Goal: Information Seeking & Learning: Learn about a topic

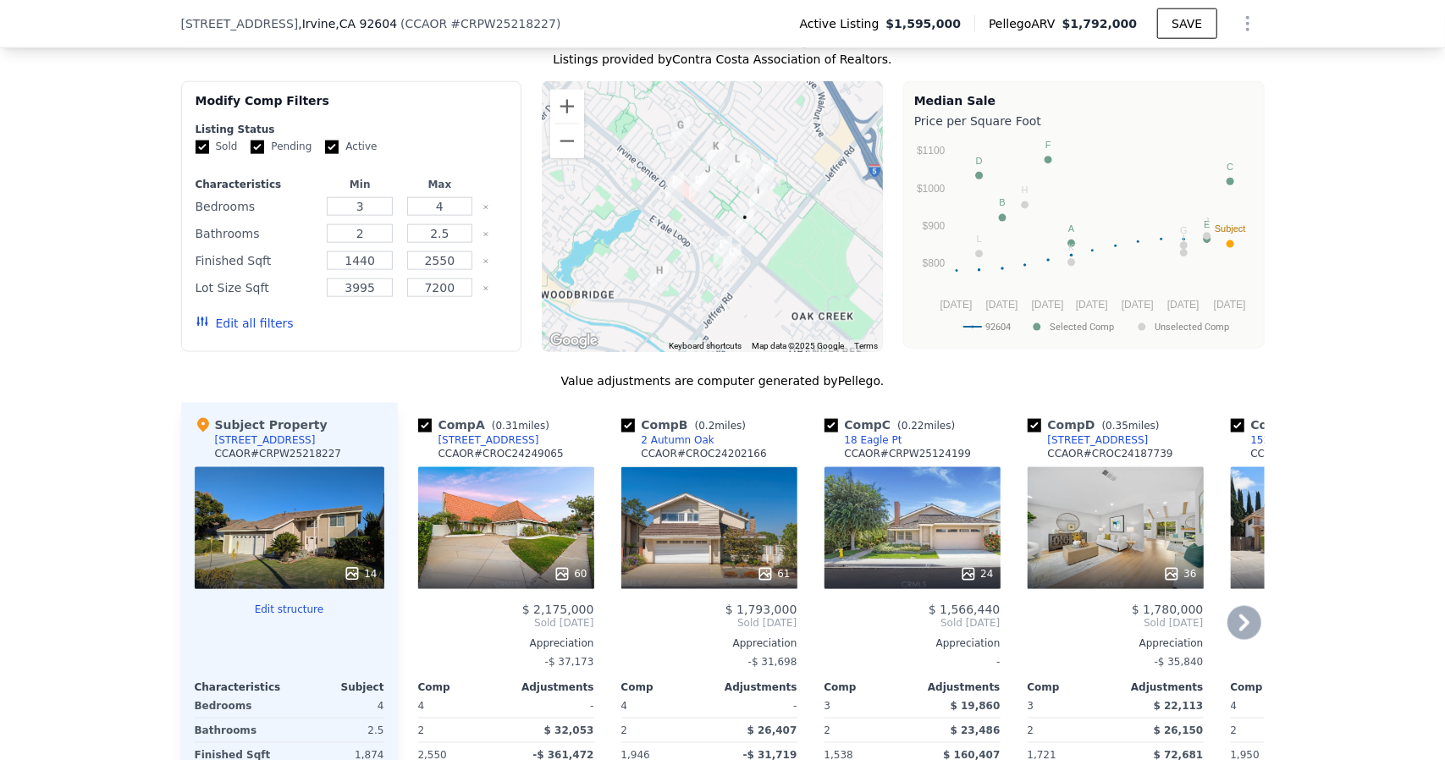
scroll to position [1686, 0]
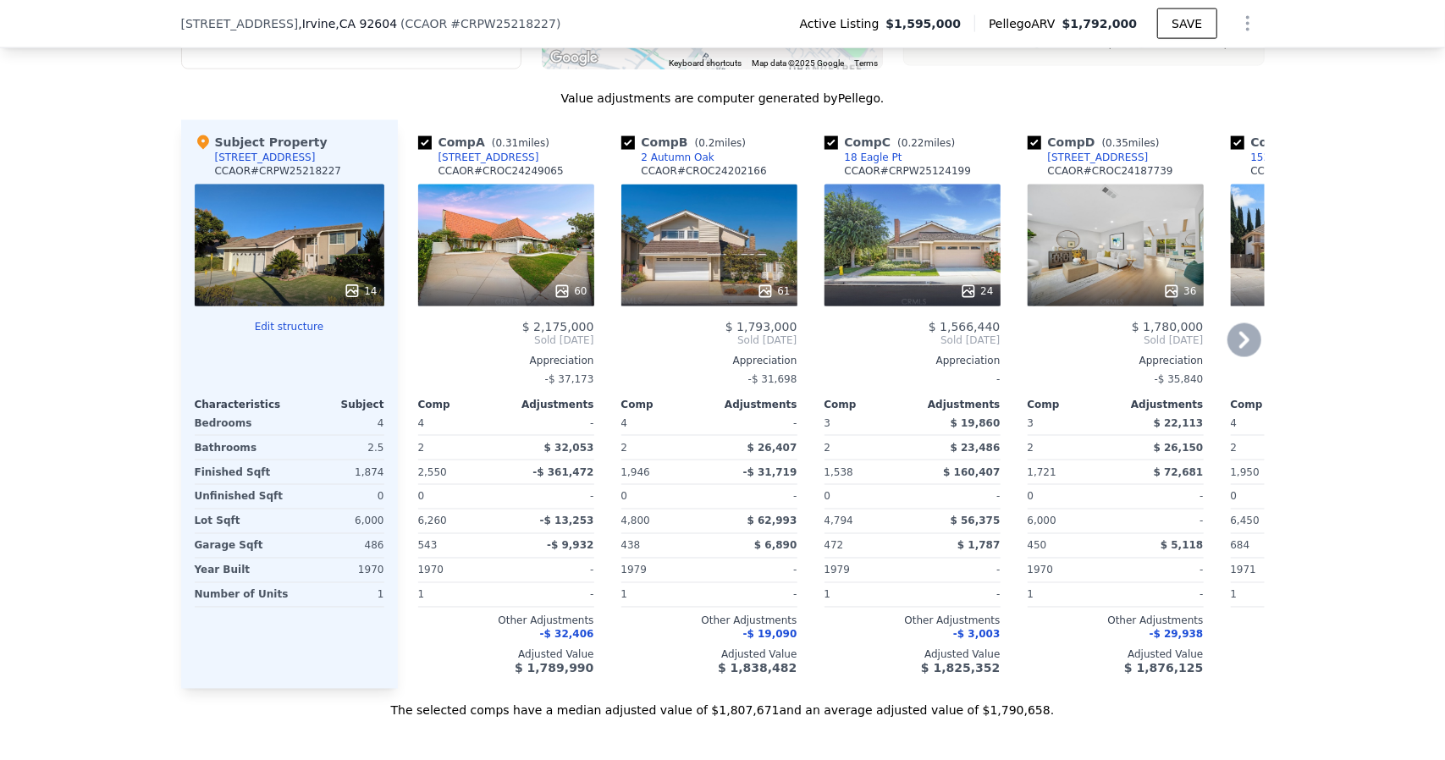
click at [515, 306] on div "60" at bounding box center [506, 246] width 176 height 122
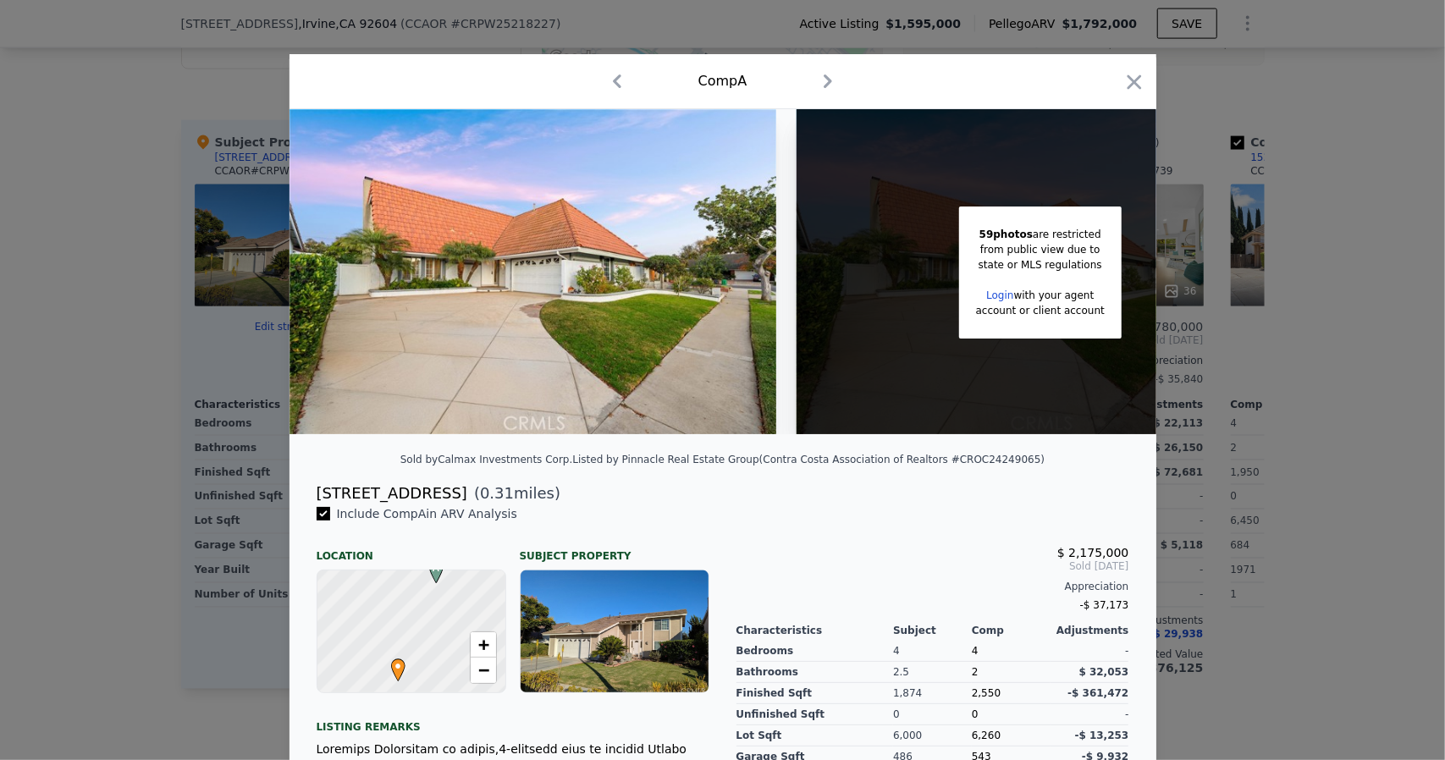
click at [1013, 301] on link "Login" at bounding box center [999, 296] width 27 height 12
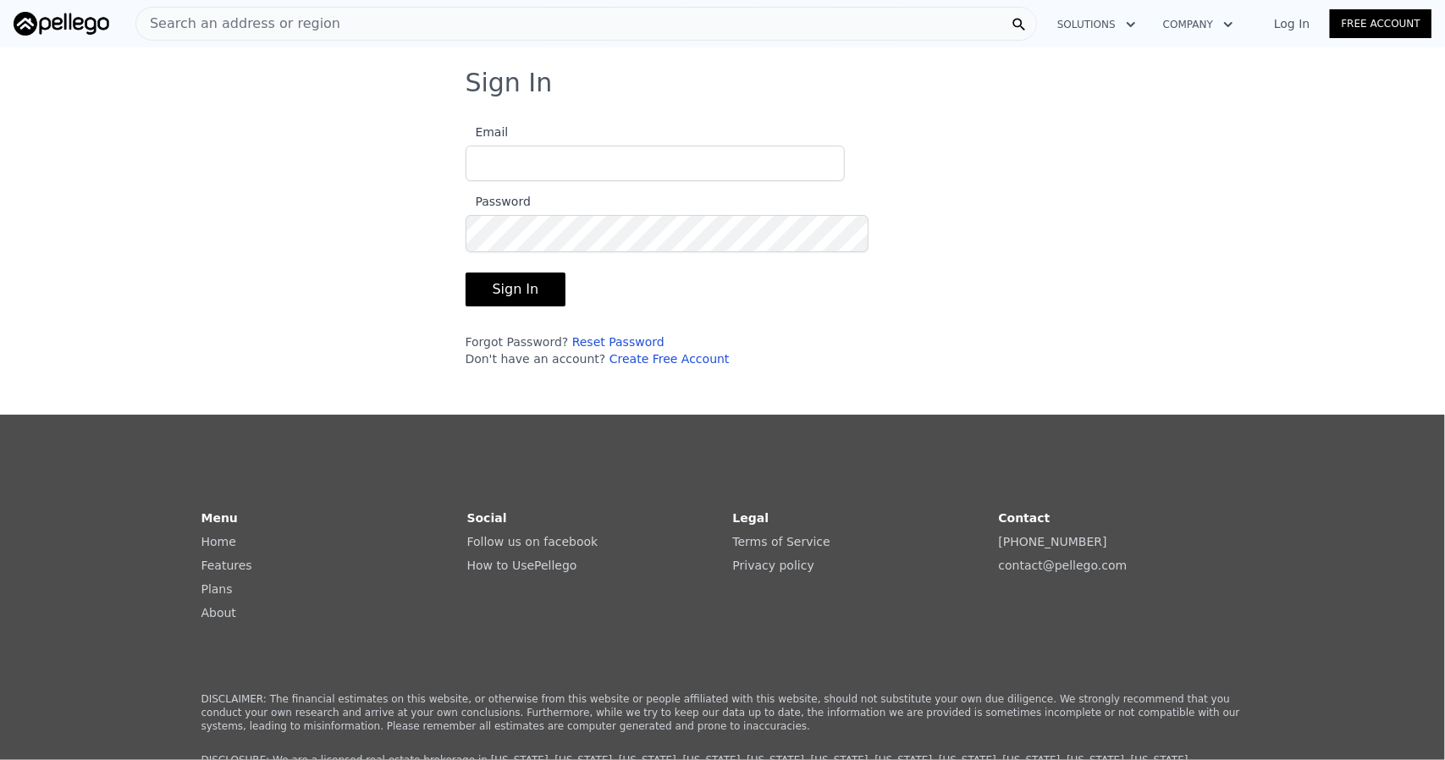
type input "[EMAIL_ADDRESS][DOMAIN_NAME]"
click at [484, 302] on button "Sign In" at bounding box center [516, 290] width 101 height 34
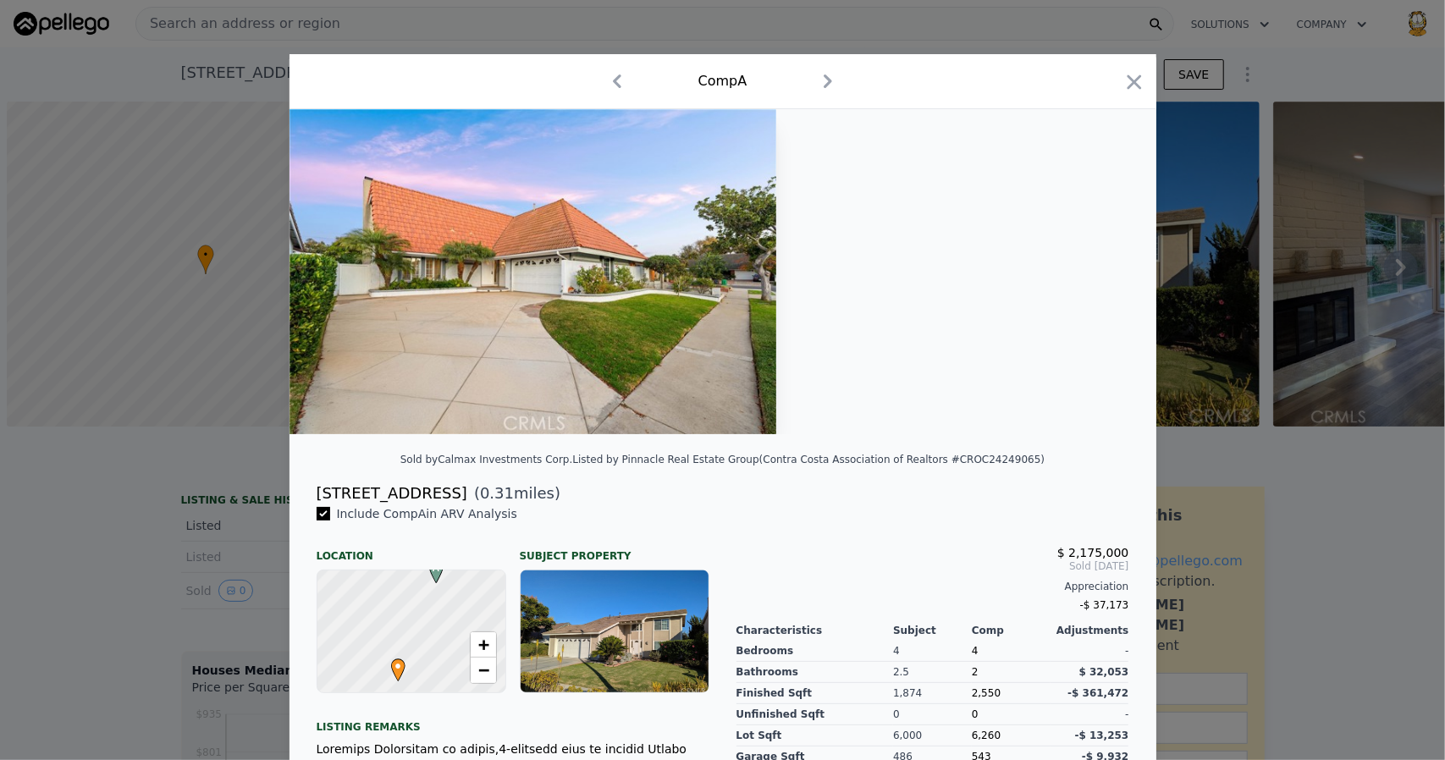
scroll to position [0, 7]
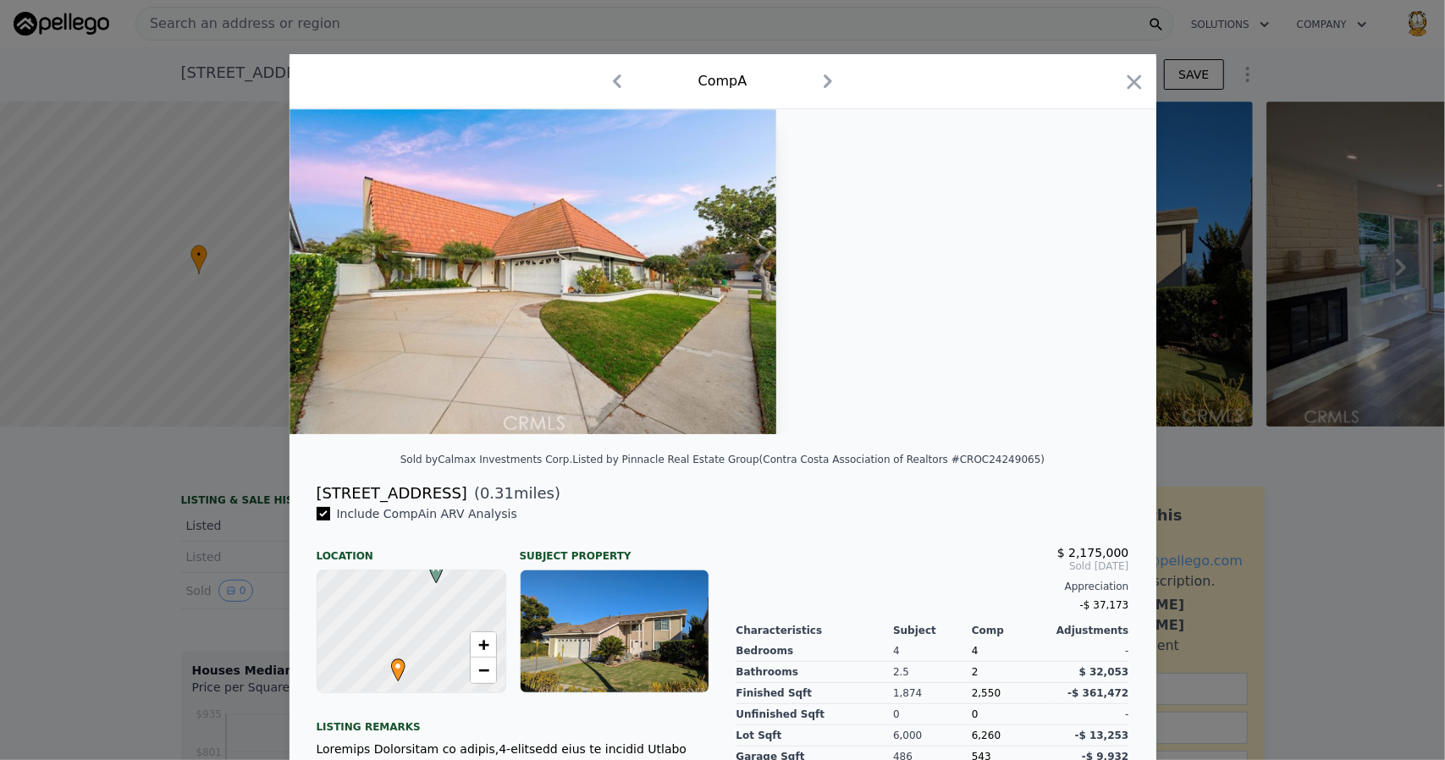
click at [821, 87] on icon "button" at bounding box center [827, 81] width 27 height 27
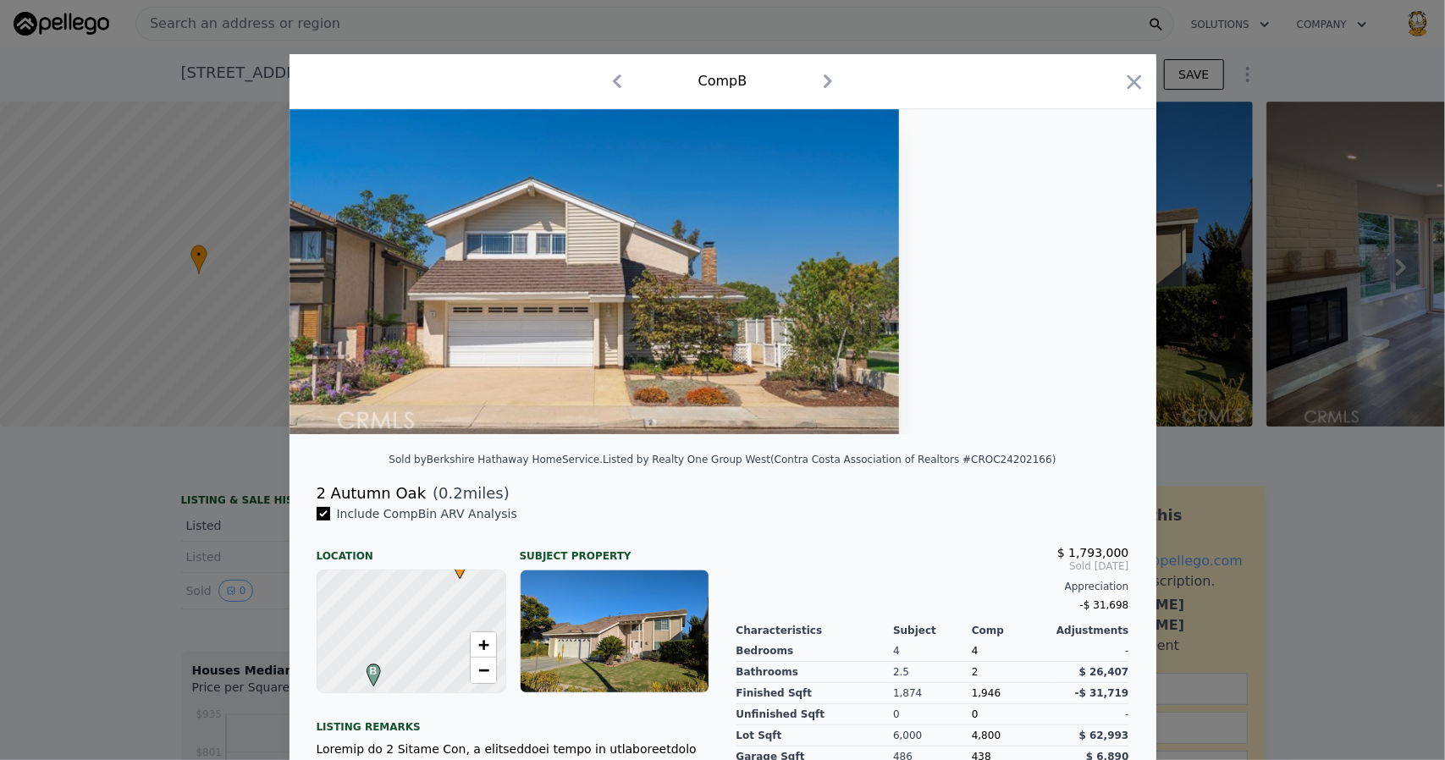
click at [605, 94] on icon "button" at bounding box center [617, 81] width 27 height 27
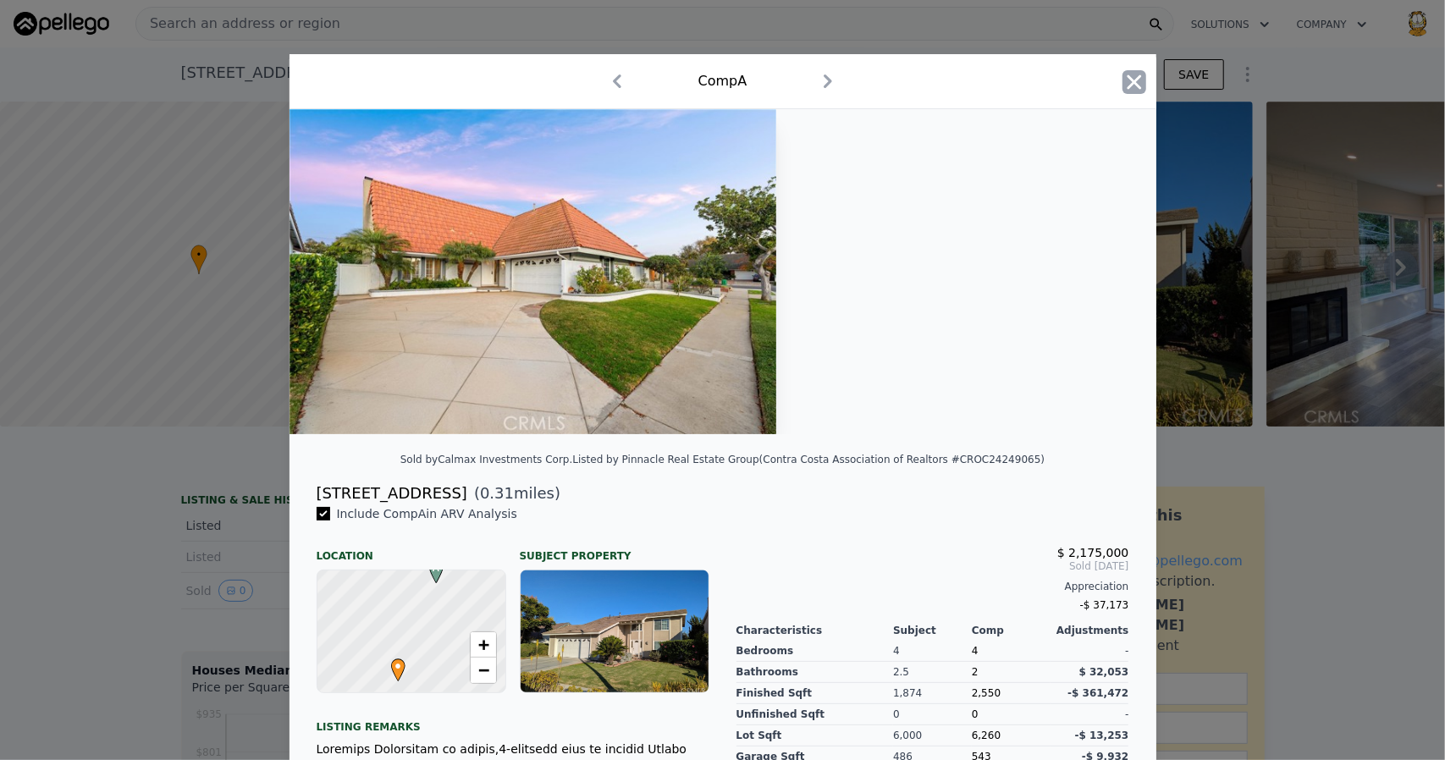
click at [1146, 86] on icon "button" at bounding box center [1135, 82] width 24 height 24
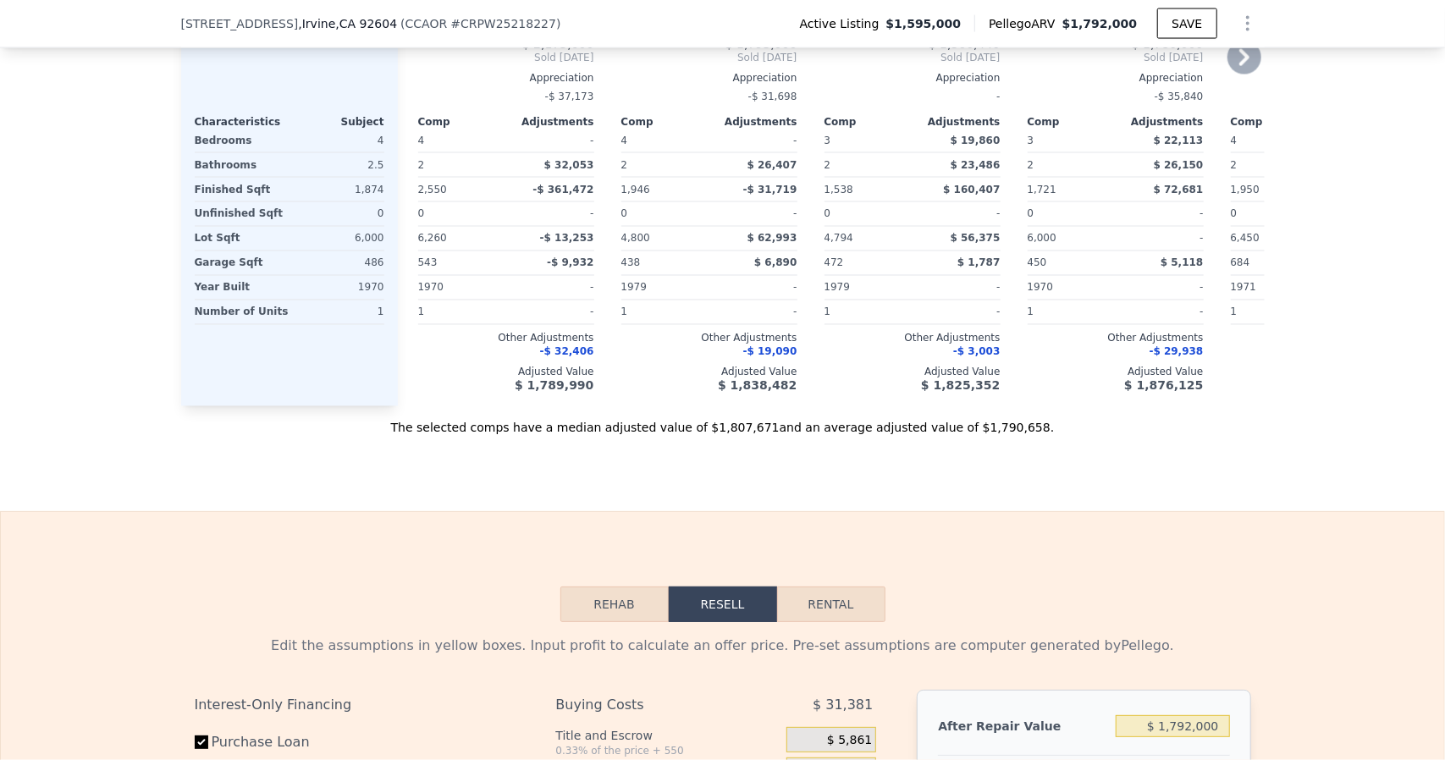
scroll to position [1686, 0]
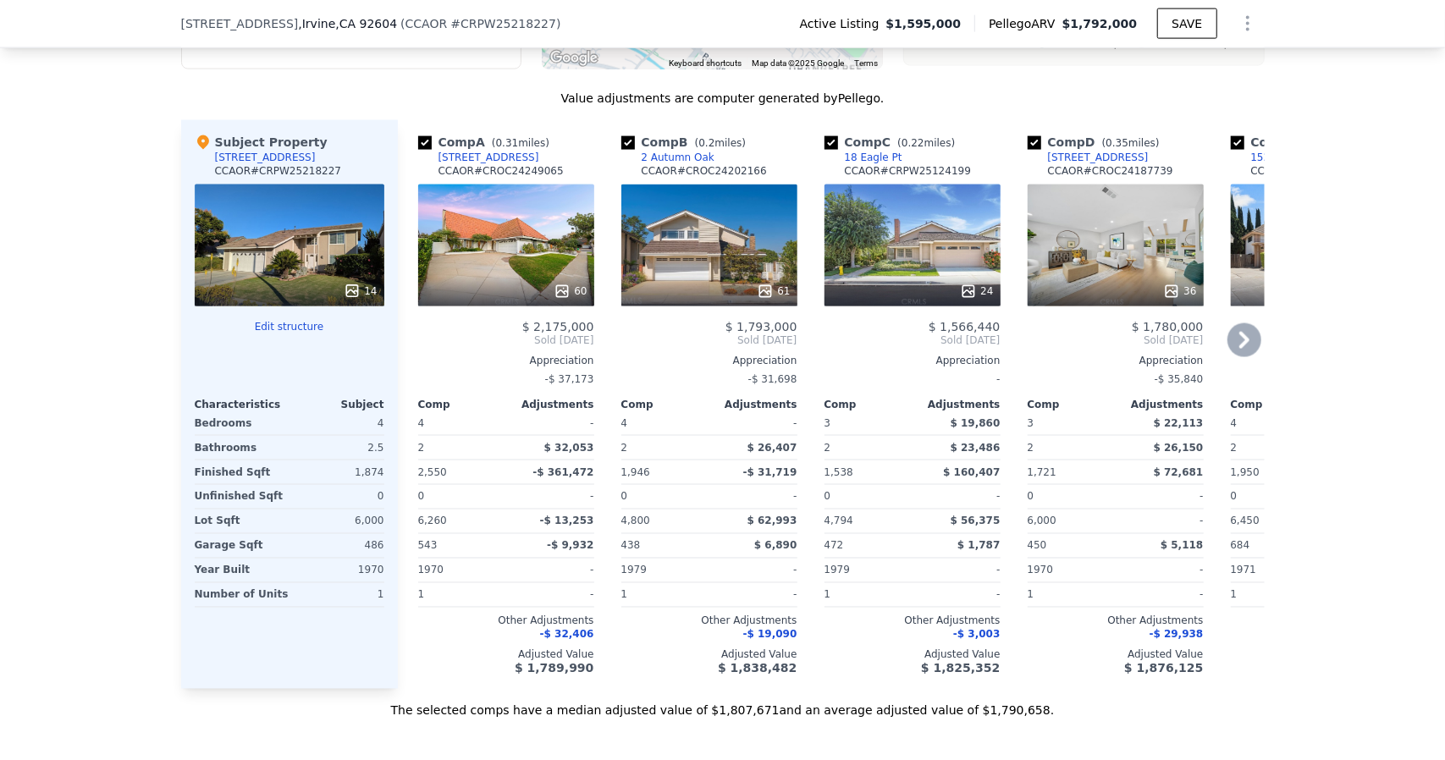
click at [491, 306] on div "60" at bounding box center [506, 246] width 176 height 122
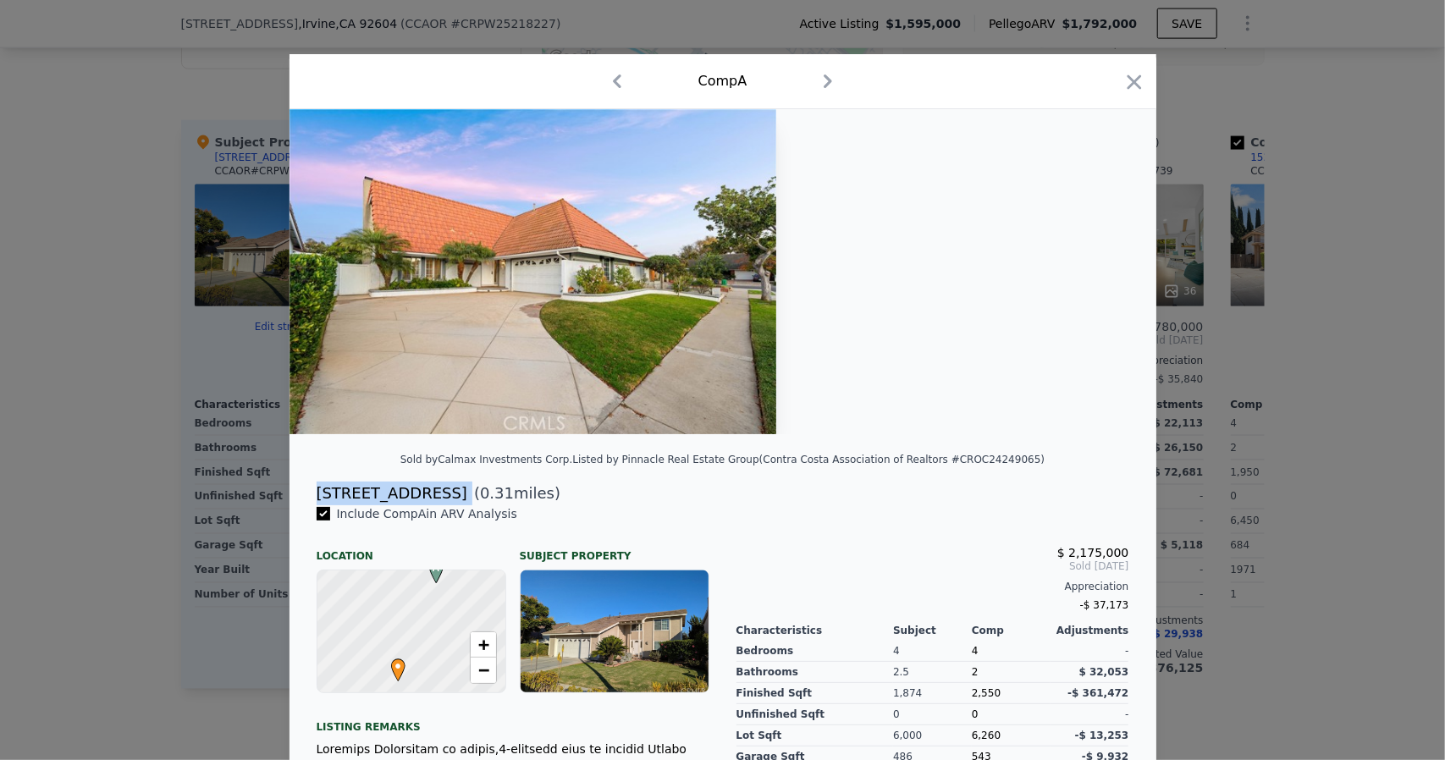
drag, startPoint x: 284, startPoint y: 526, endPoint x: 425, endPoint y: 524, distance: 140.5
click at [425, 505] on div "[STREET_ADDRESS] ( 0.31 miles)" at bounding box center [723, 494] width 840 height 24
click at [1146, 86] on icon "button" at bounding box center [1135, 82] width 24 height 24
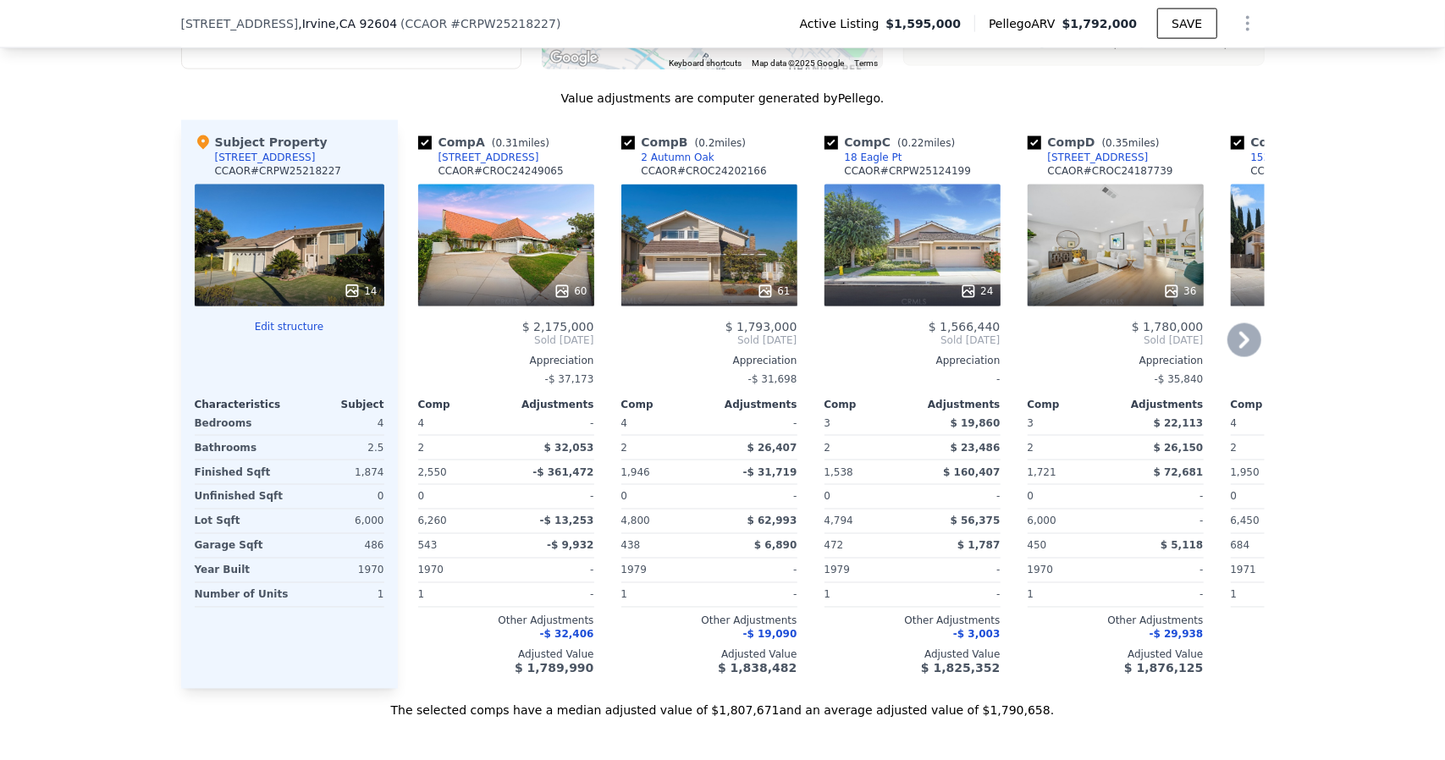
click at [1159, 306] on div "36" at bounding box center [1116, 246] width 176 height 122
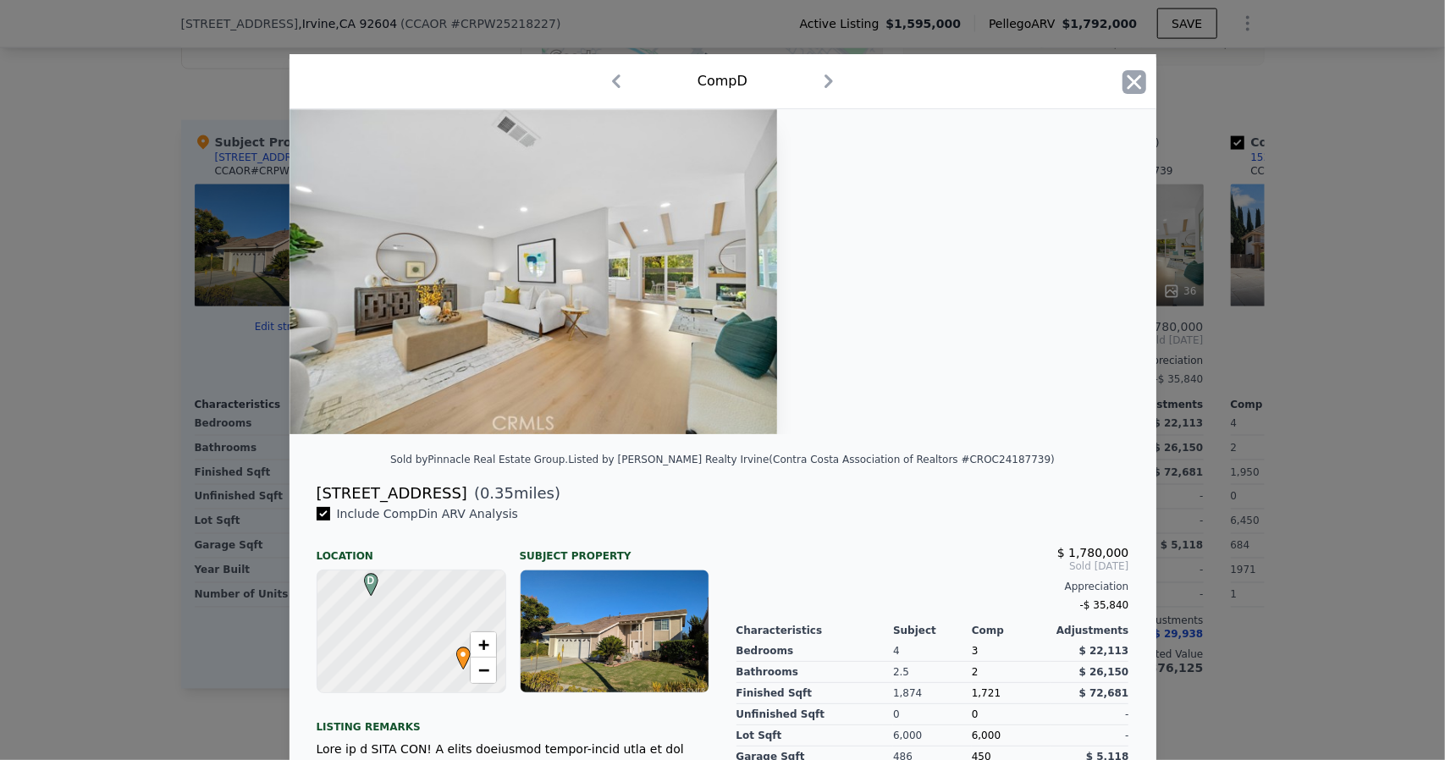
click at [1146, 86] on icon "button" at bounding box center [1135, 82] width 24 height 24
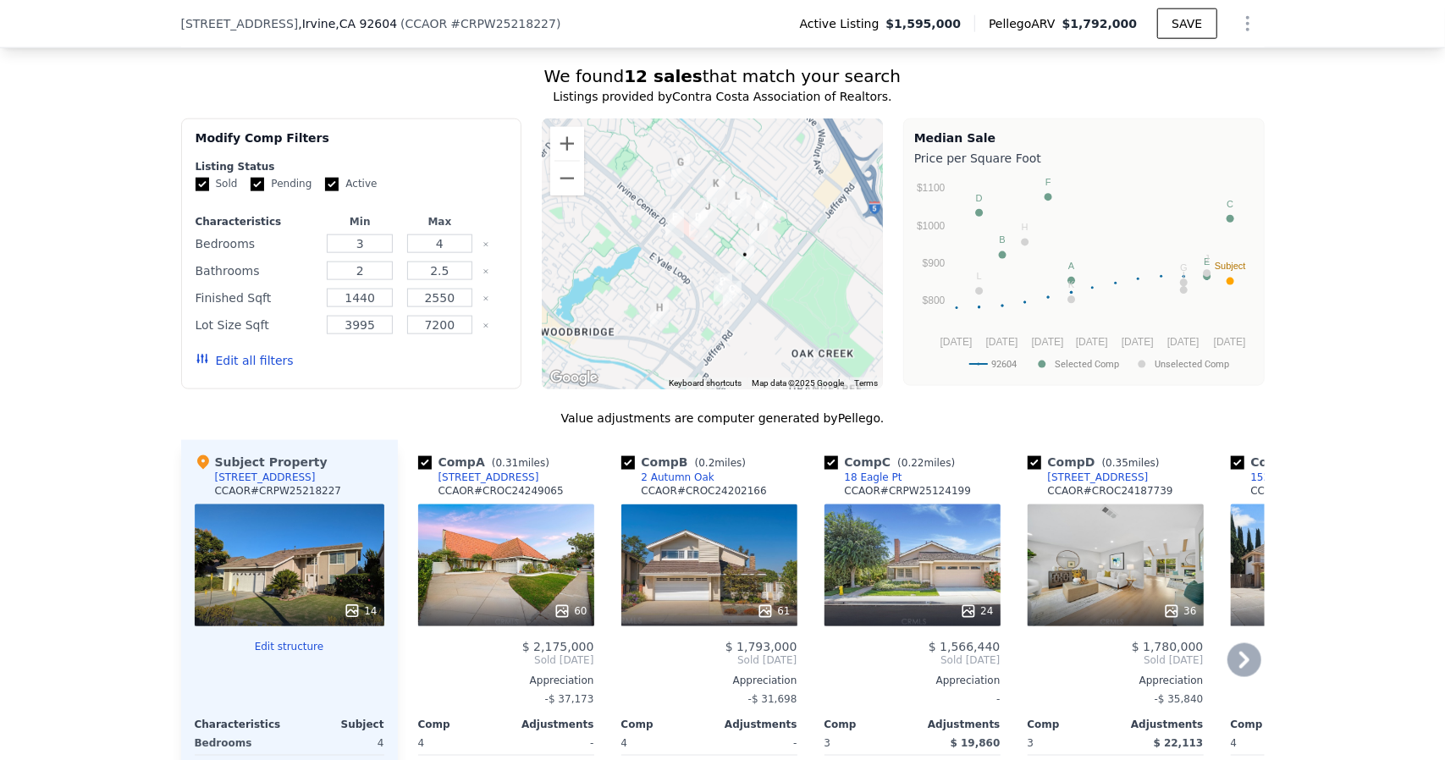
scroll to position [1404, 0]
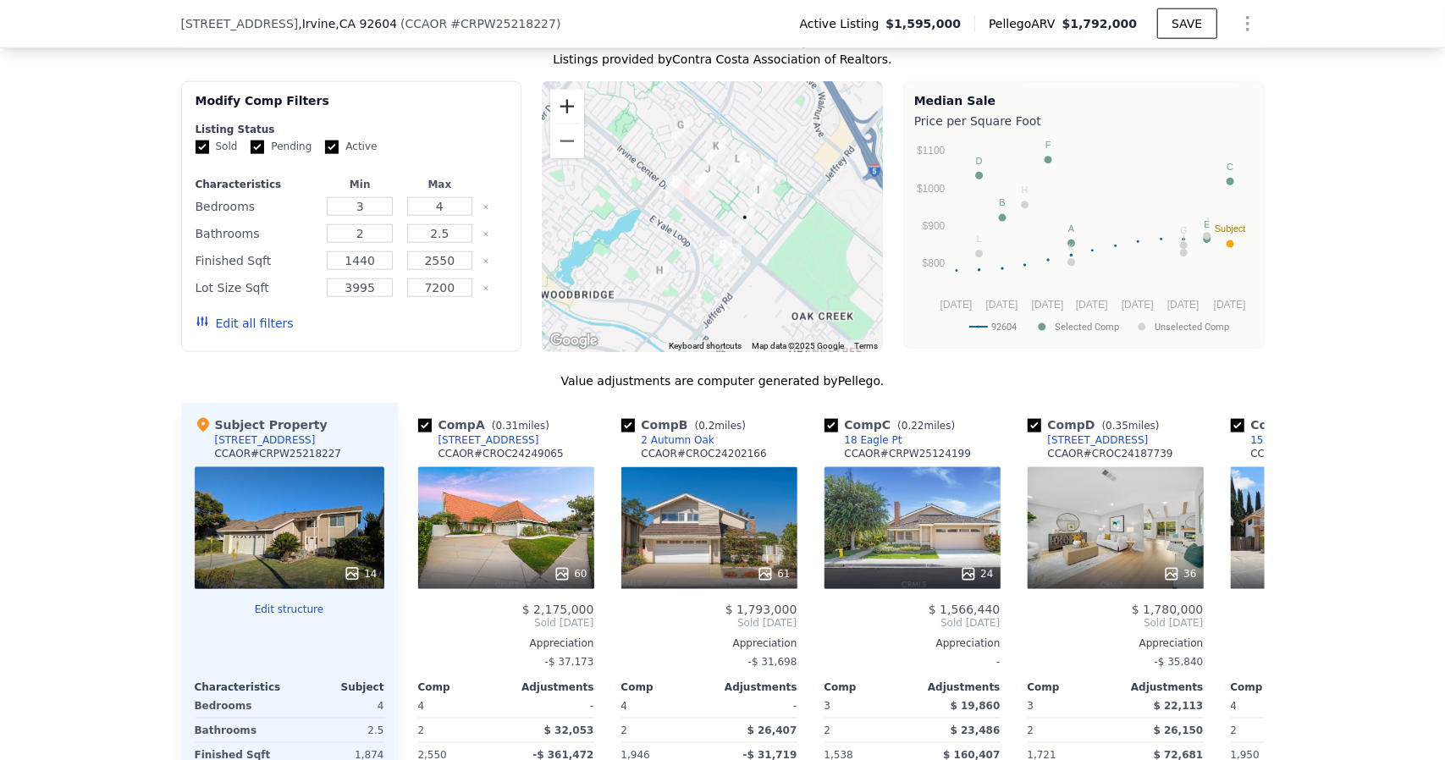
click at [552, 124] on button "Zoom in" at bounding box center [567, 107] width 34 height 34
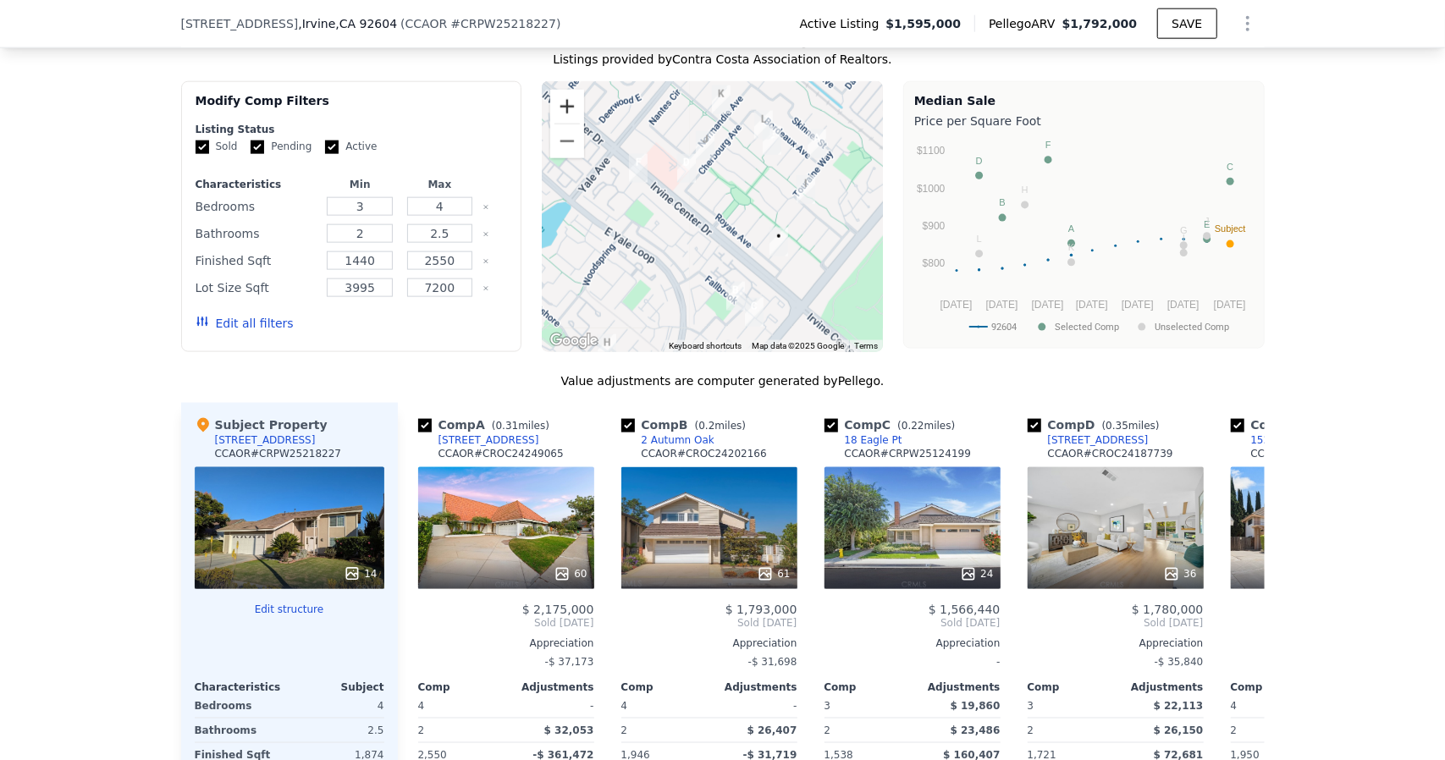
click at [551, 124] on button "Zoom in" at bounding box center [567, 107] width 34 height 34
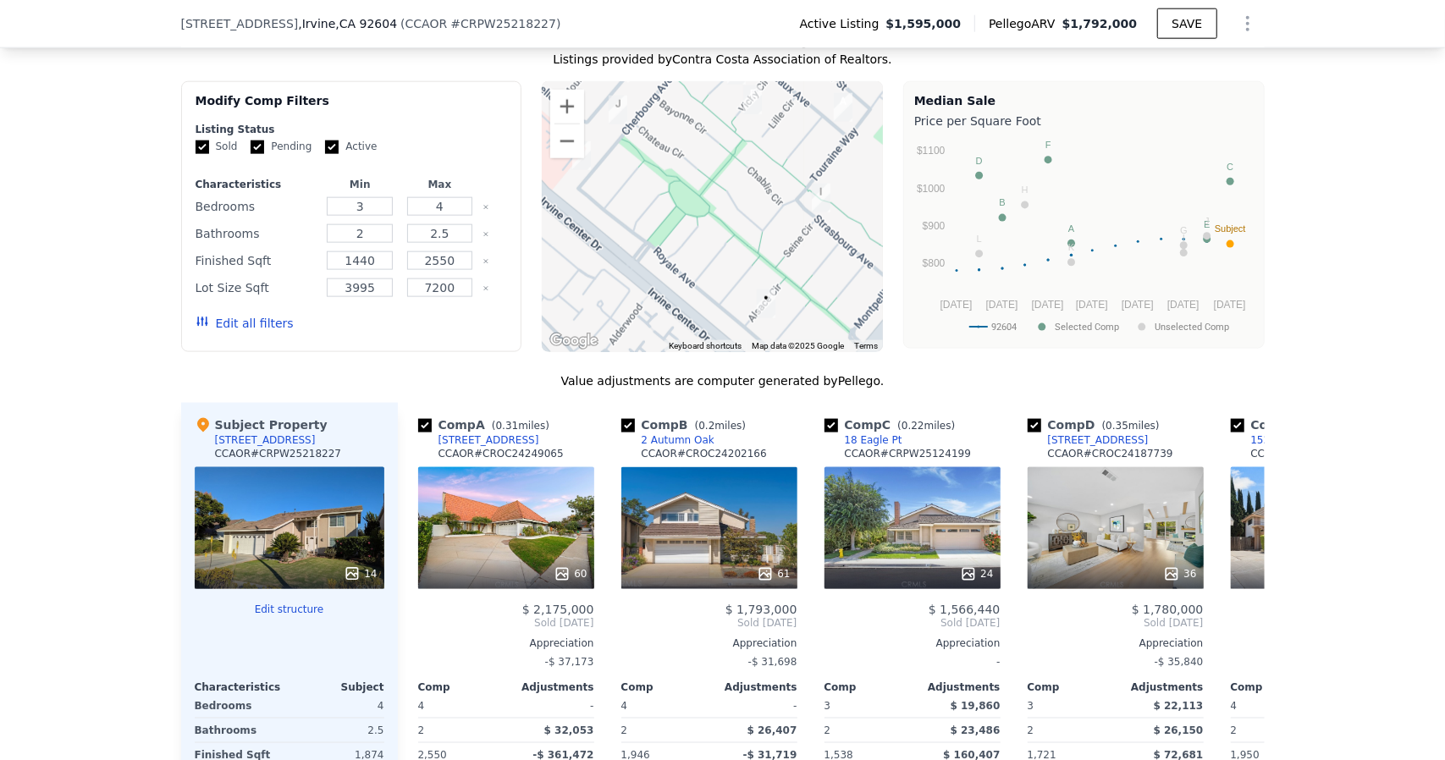
drag, startPoint x: 756, startPoint y: 316, endPoint x: 734, endPoint y: 320, distance: 22.4
click at [734, 320] on div at bounding box center [712, 216] width 341 height 271
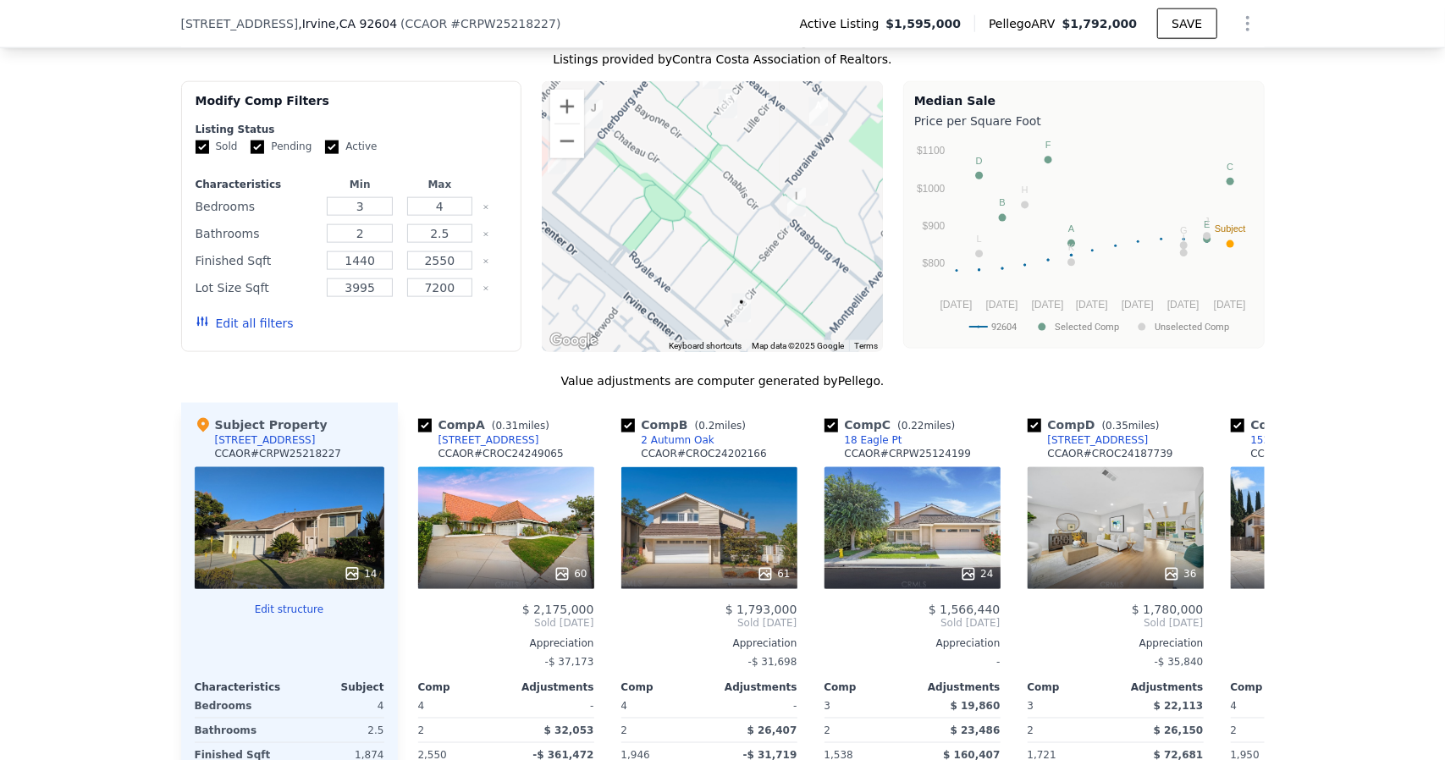
click at [799, 224] on img "5321 Strasbourg Ave" at bounding box center [797, 202] width 32 height 42
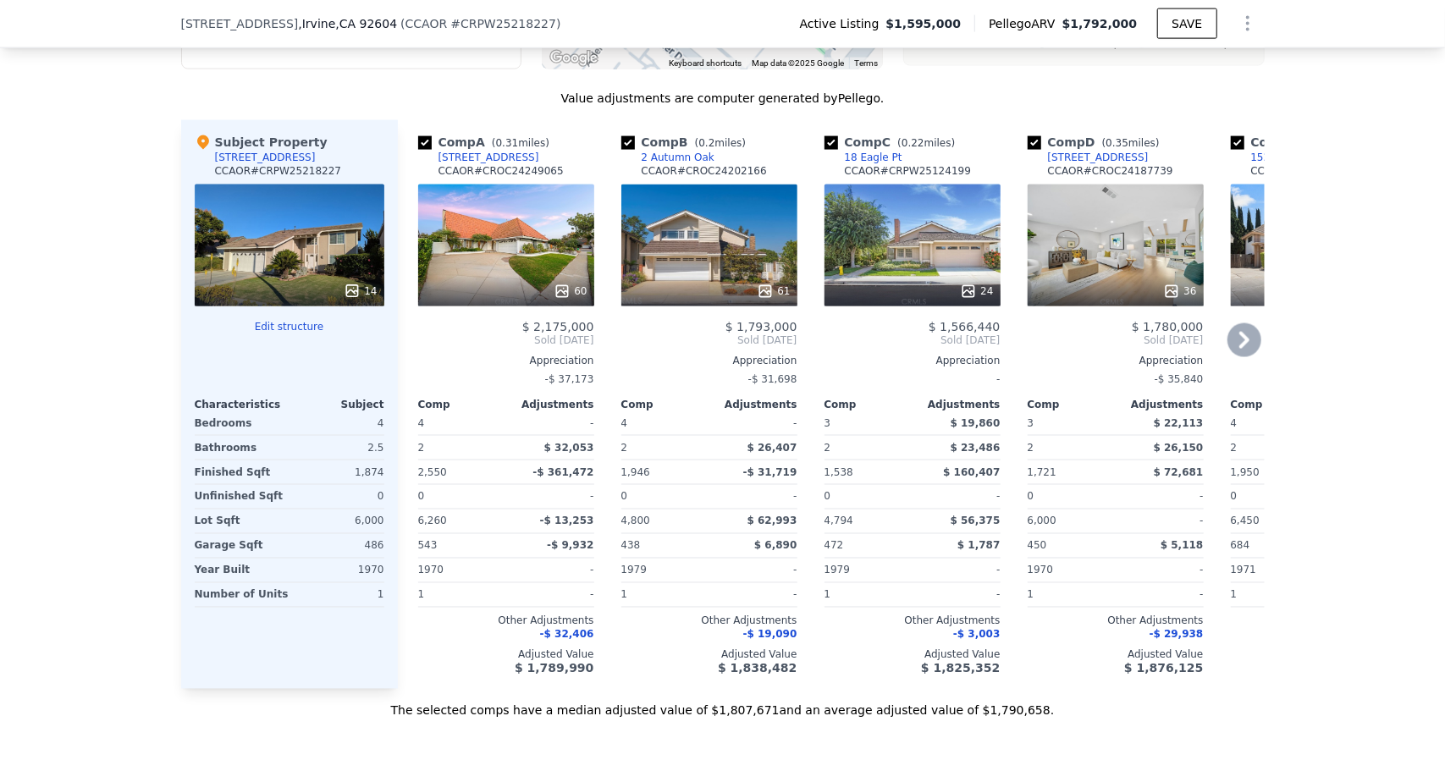
click at [1261, 357] on icon at bounding box center [1245, 340] width 34 height 34
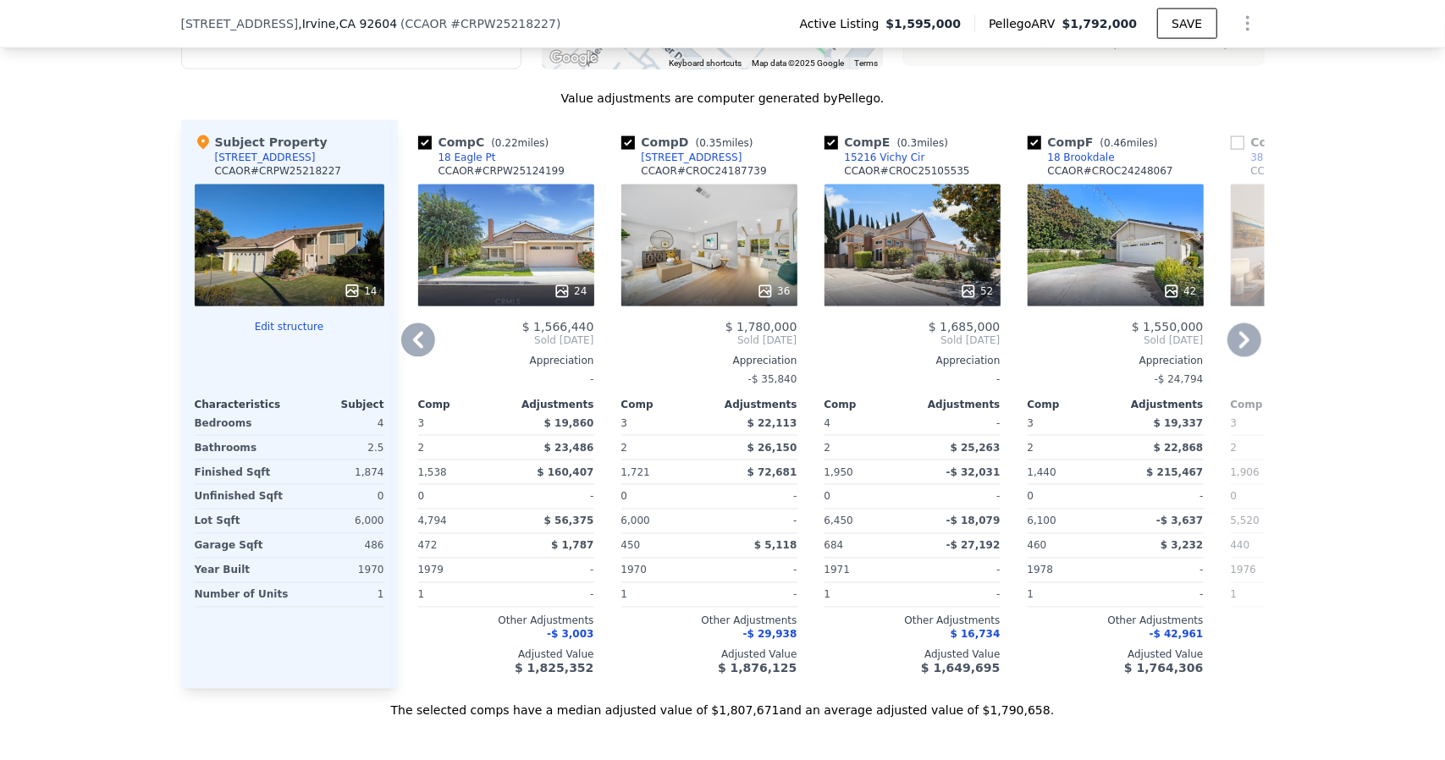
click at [1261, 357] on icon at bounding box center [1245, 340] width 34 height 34
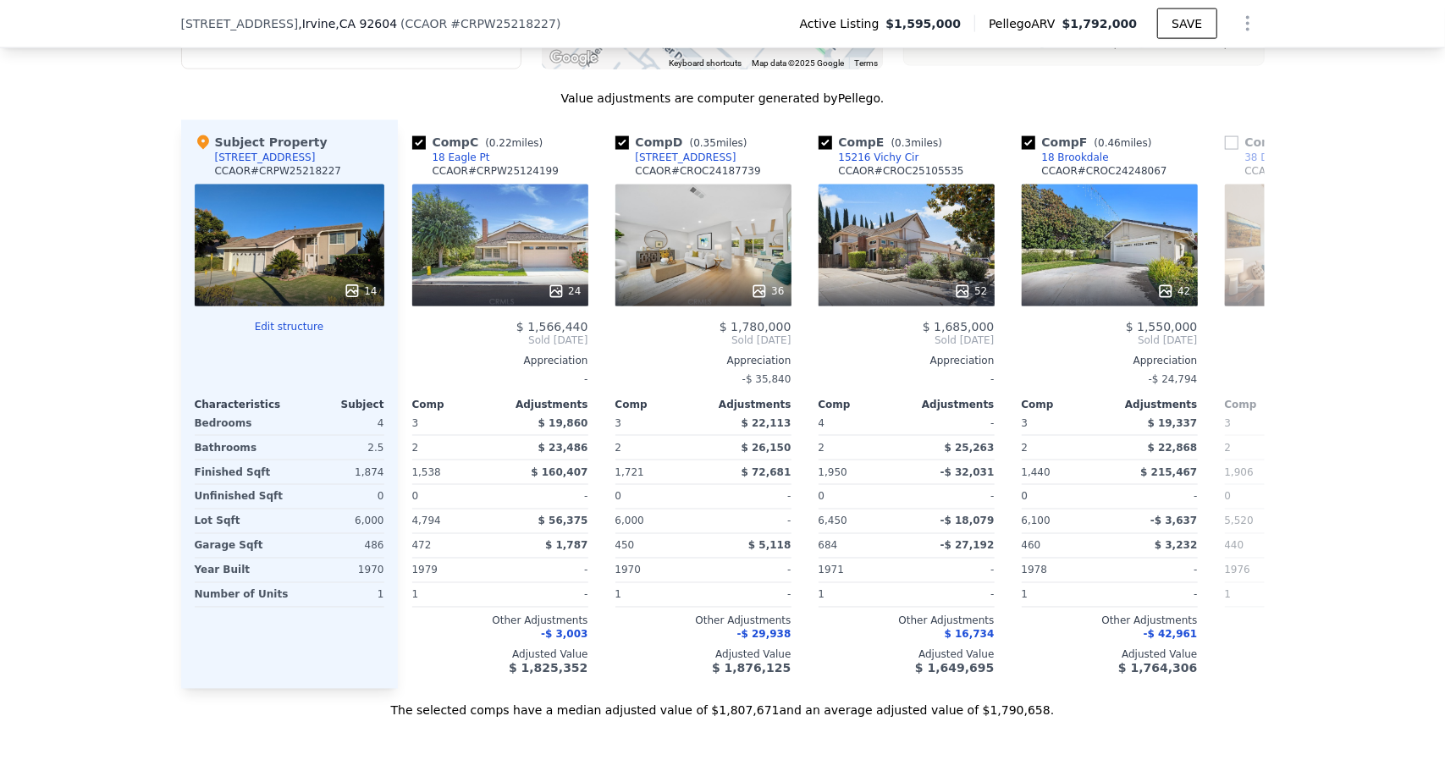
scroll to position [0, 813]
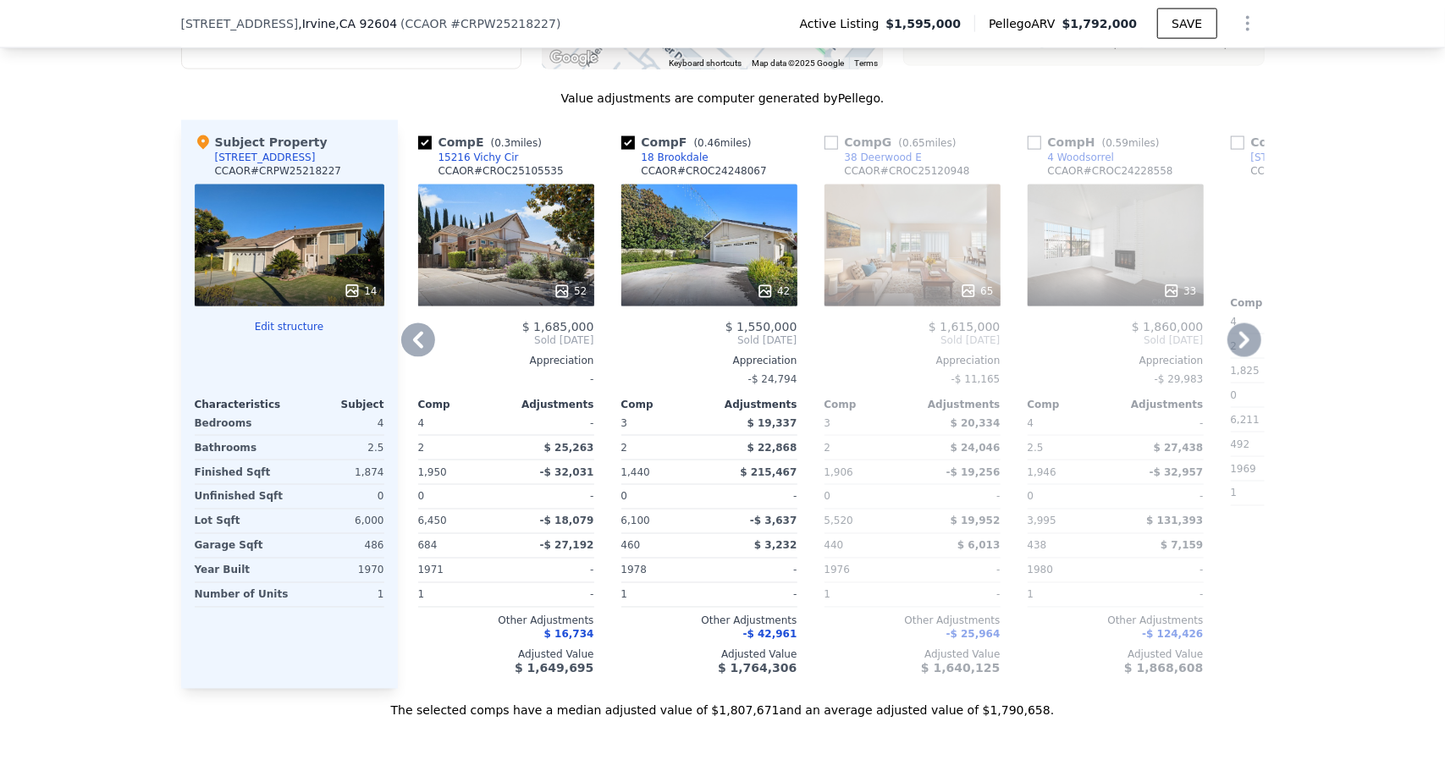
click at [1261, 357] on icon at bounding box center [1245, 340] width 34 height 34
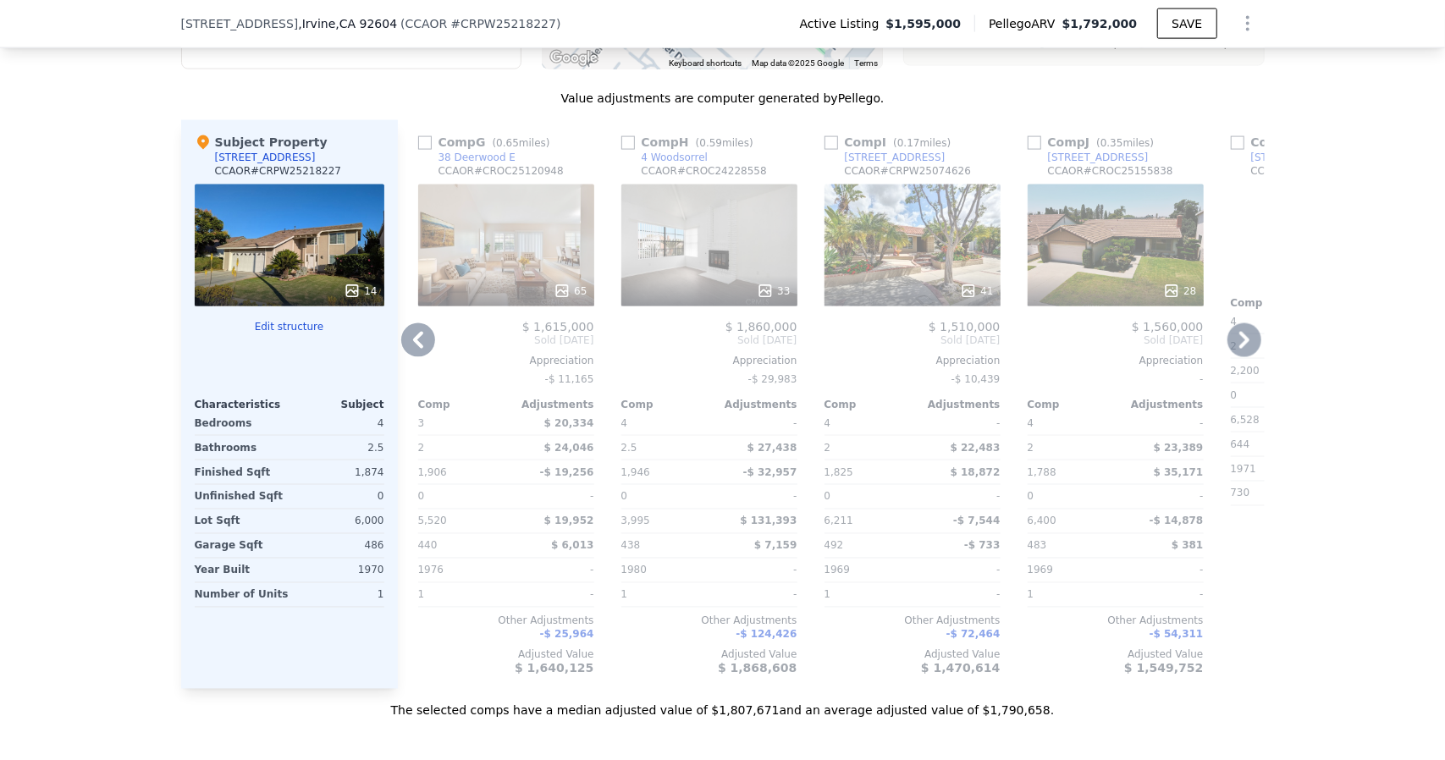
click at [1001, 306] on div "41" at bounding box center [913, 246] width 176 height 122
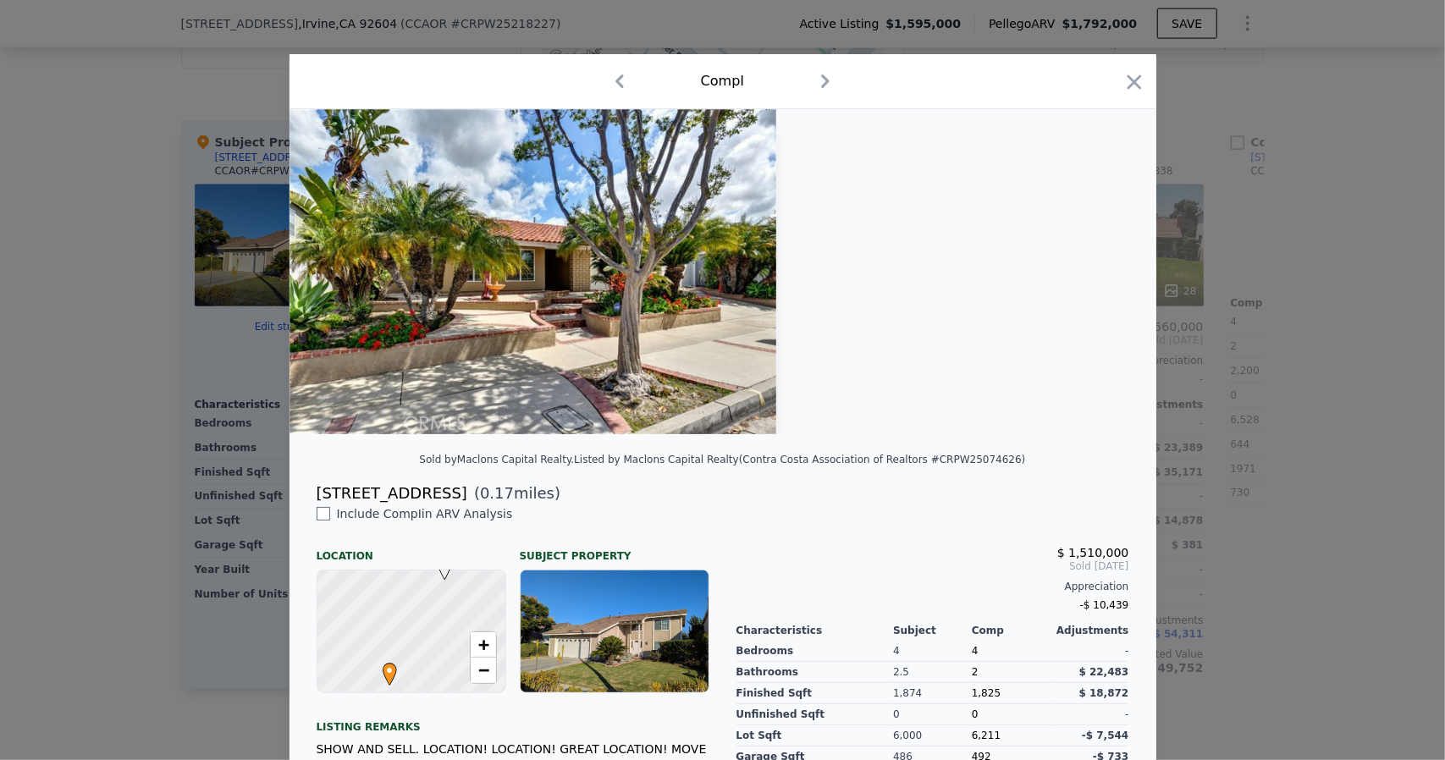
click at [821, 85] on icon "button" at bounding box center [825, 81] width 27 height 27
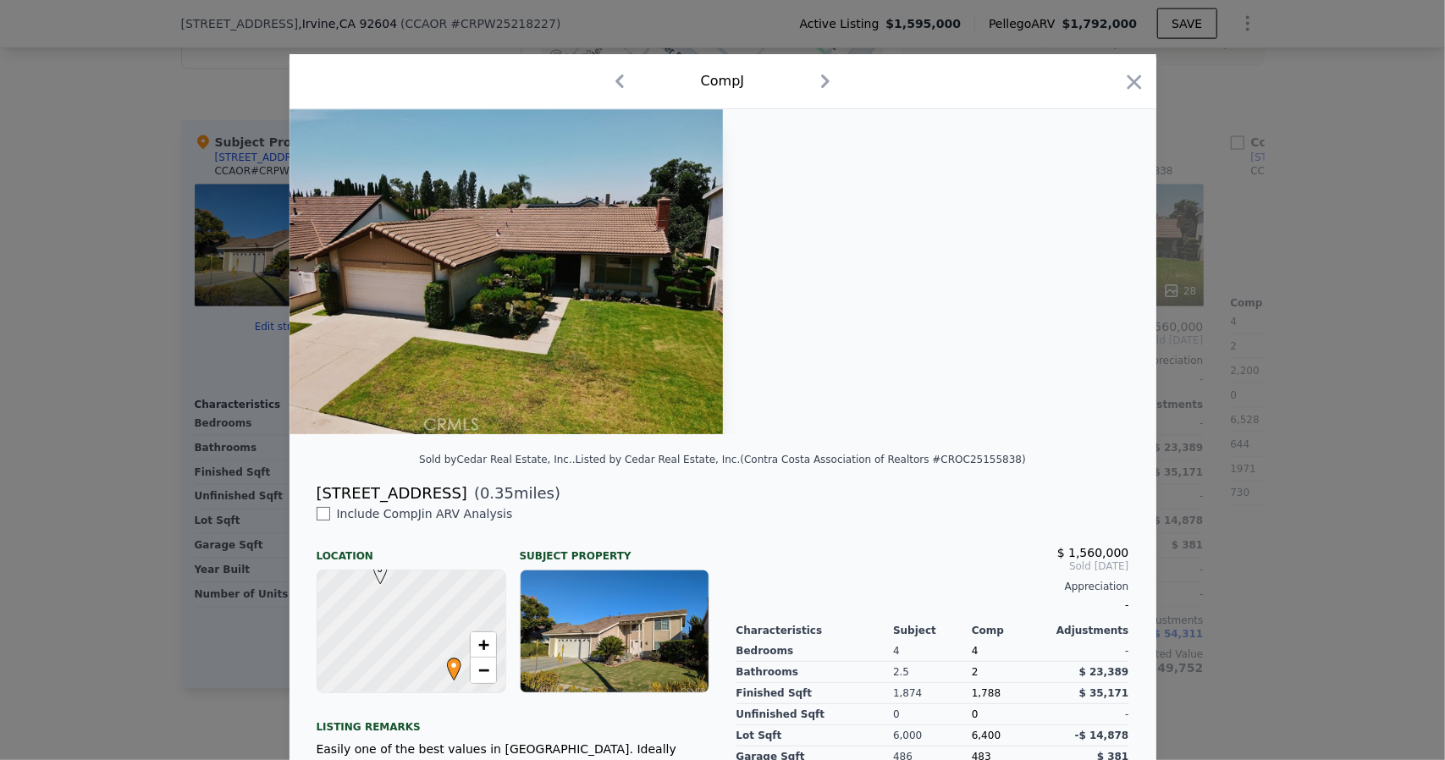
click at [606, 79] on icon "button" at bounding box center [619, 81] width 27 height 27
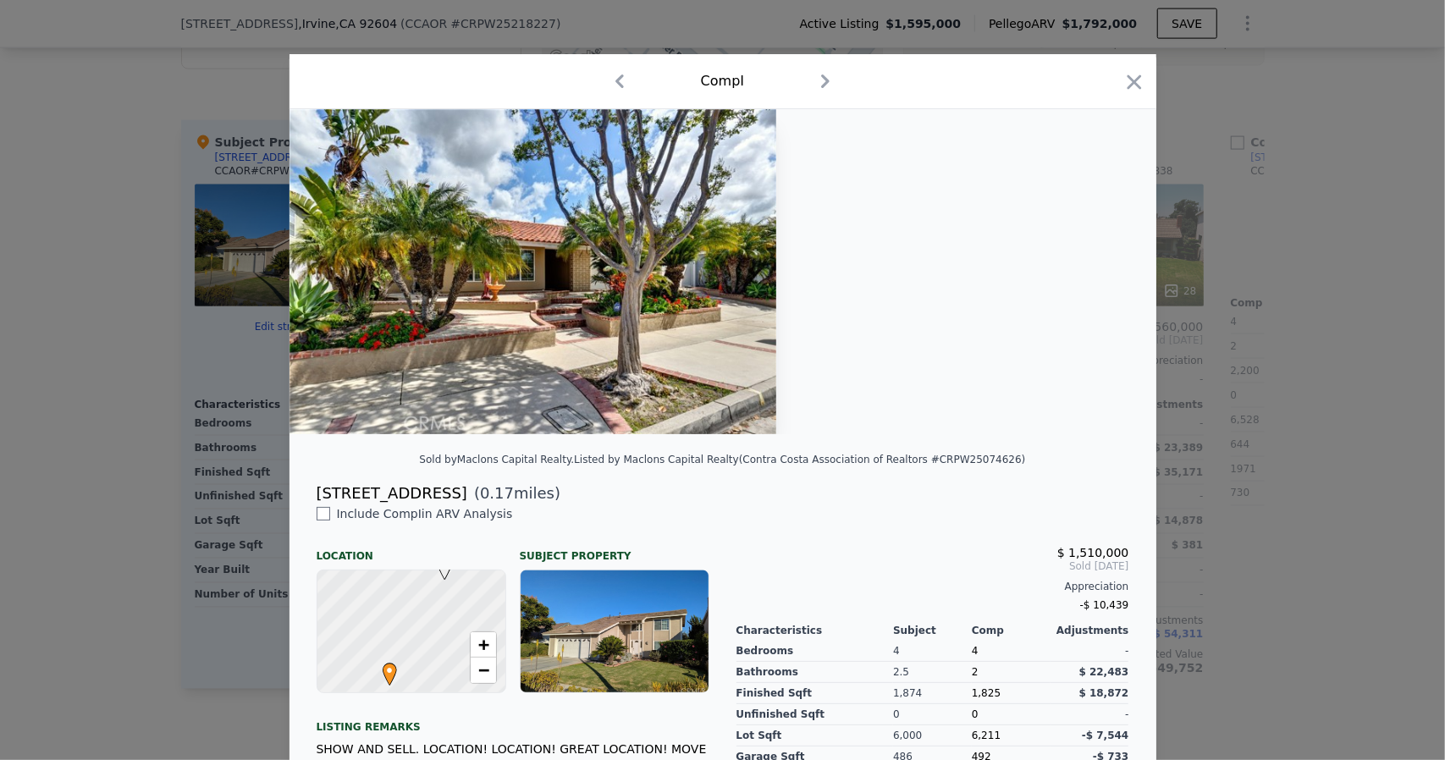
click at [610, 86] on icon "button" at bounding box center [619, 81] width 27 height 27
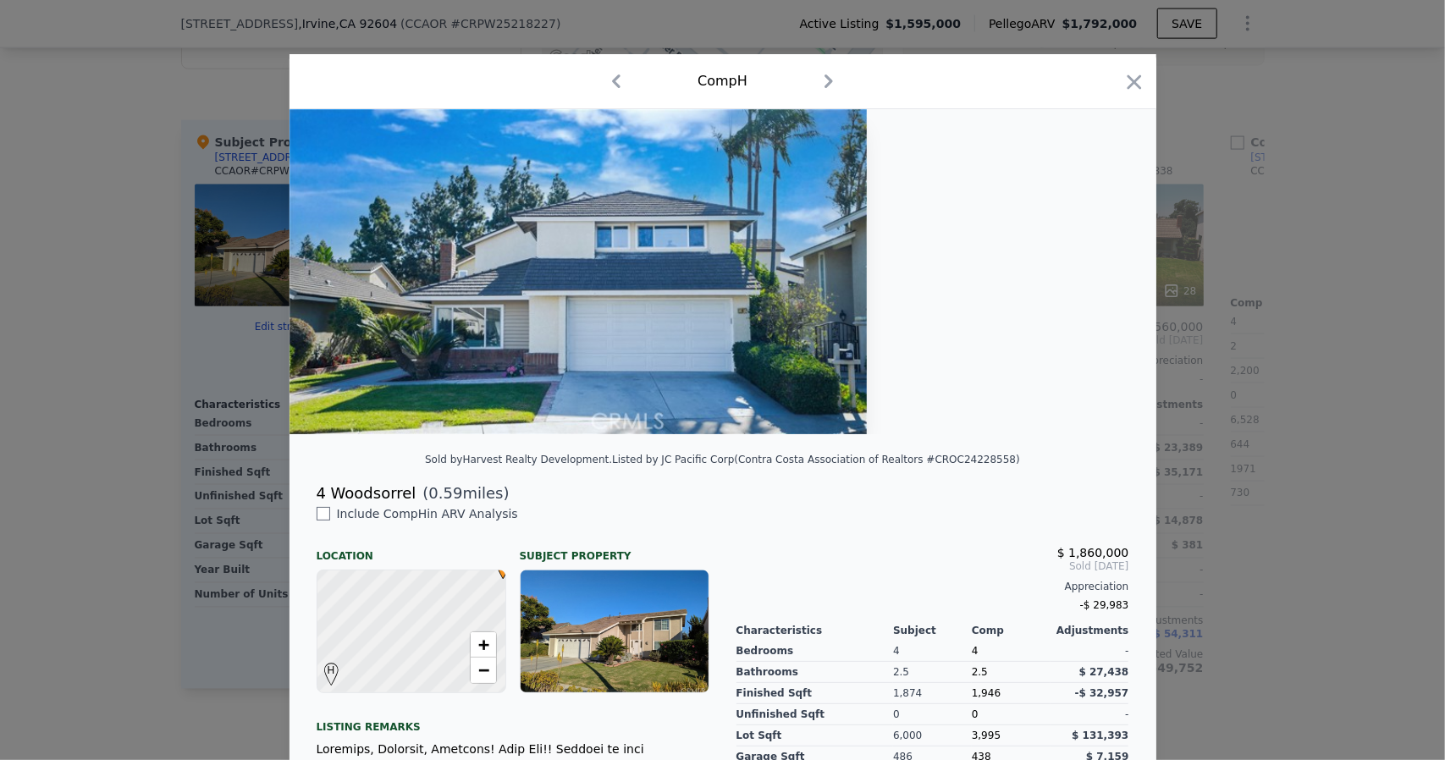
click at [610, 86] on icon "button" at bounding box center [616, 81] width 27 height 27
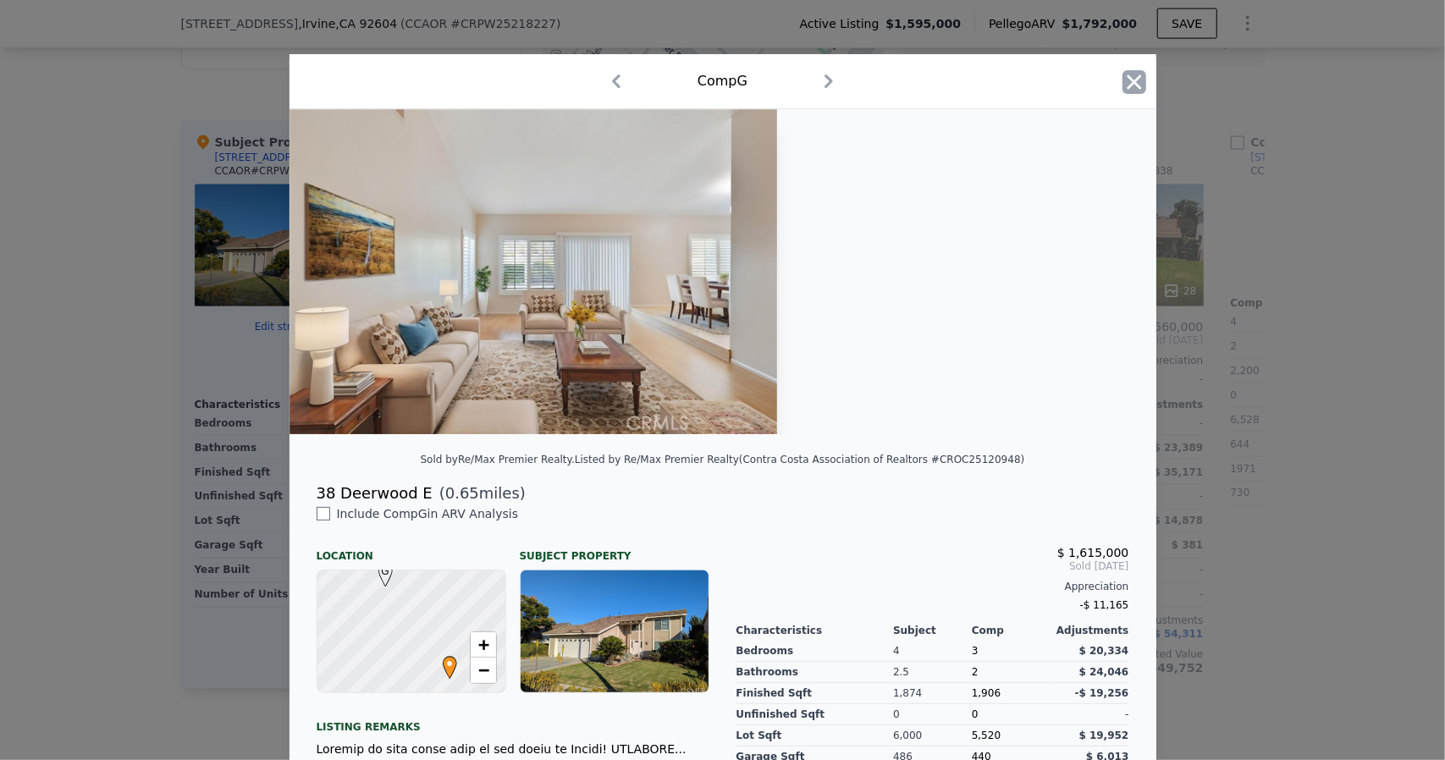
click at [1140, 87] on icon "button" at bounding box center [1135, 82] width 24 height 24
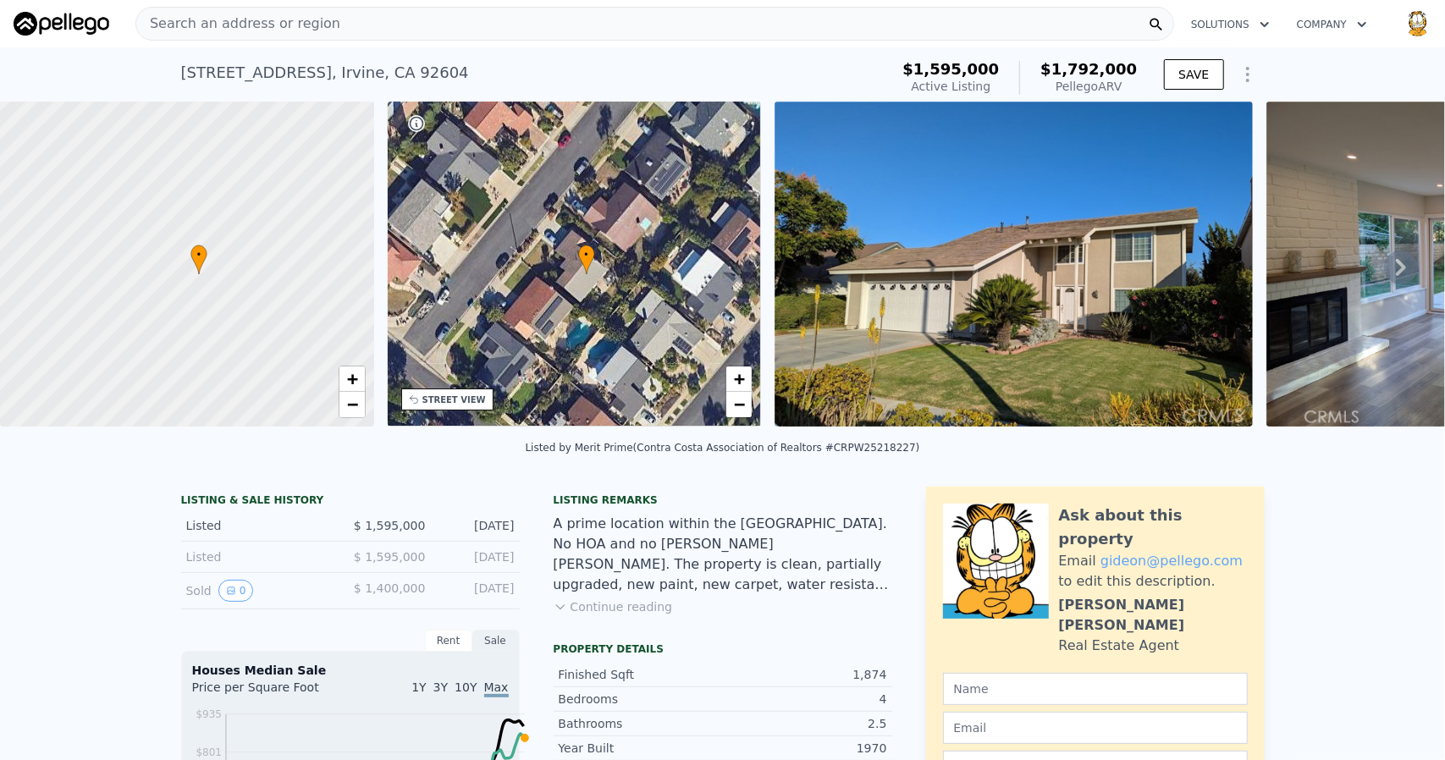
click at [1108, 299] on img at bounding box center [1014, 264] width 478 height 325
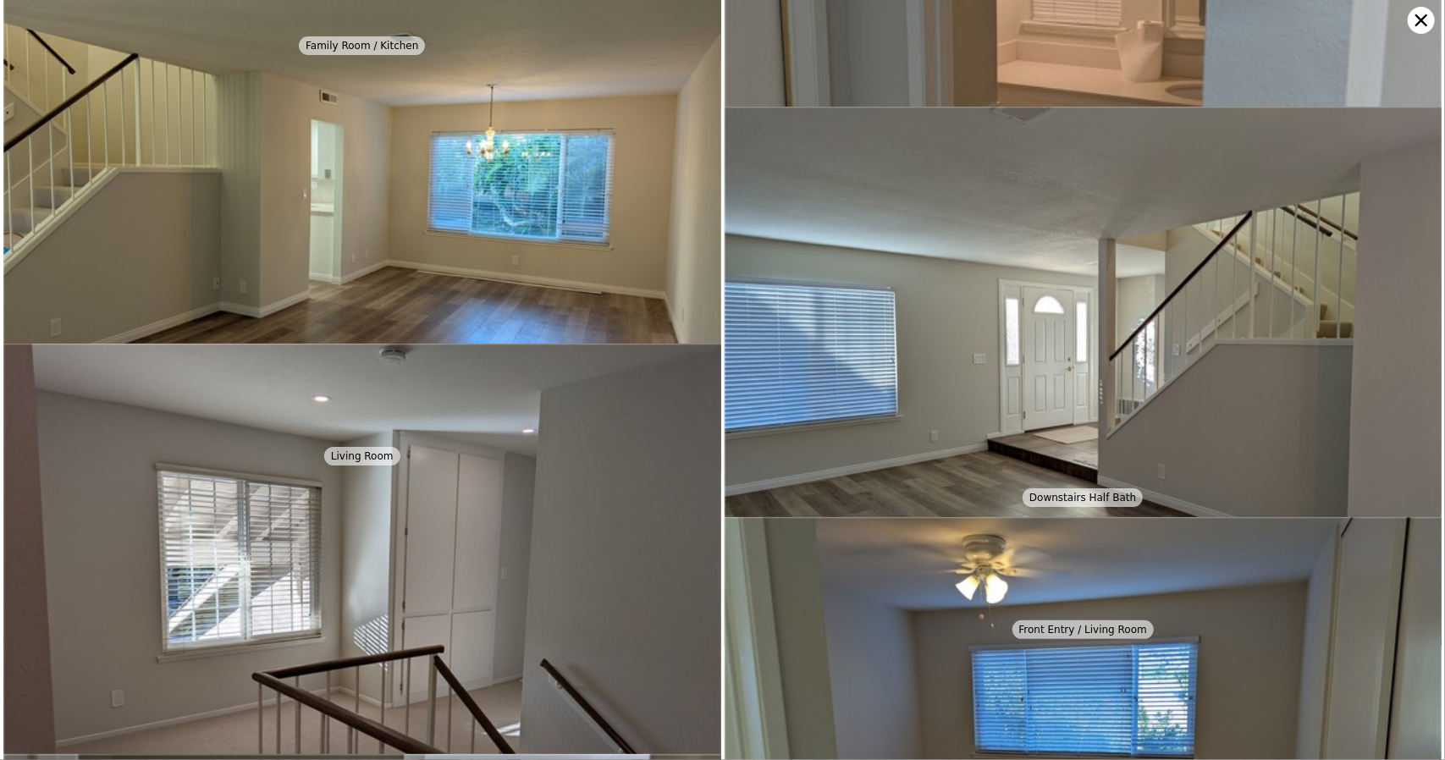
scroll to position [1194, 0]
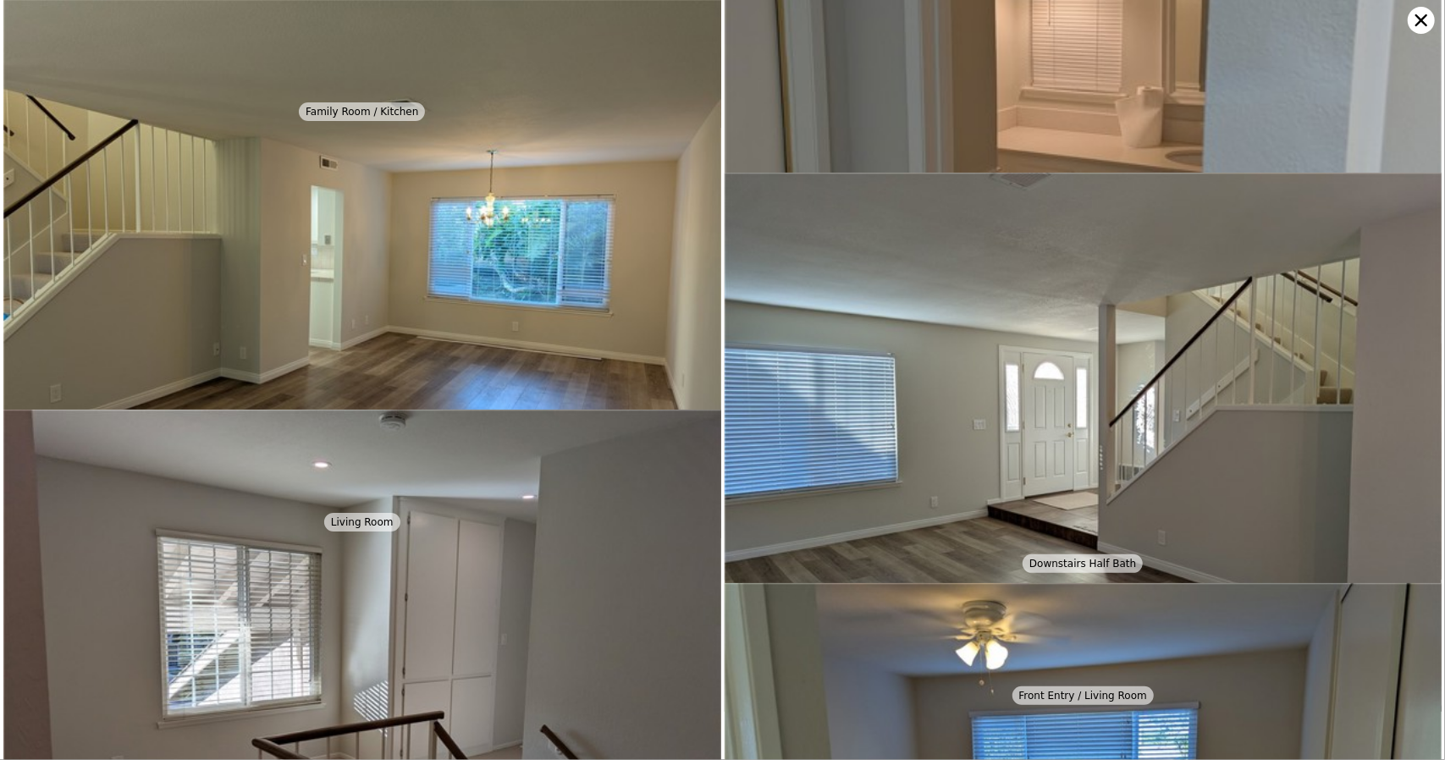
click at [1419, 21] on icon at bounding box center [1422, 20] width 12 height 12
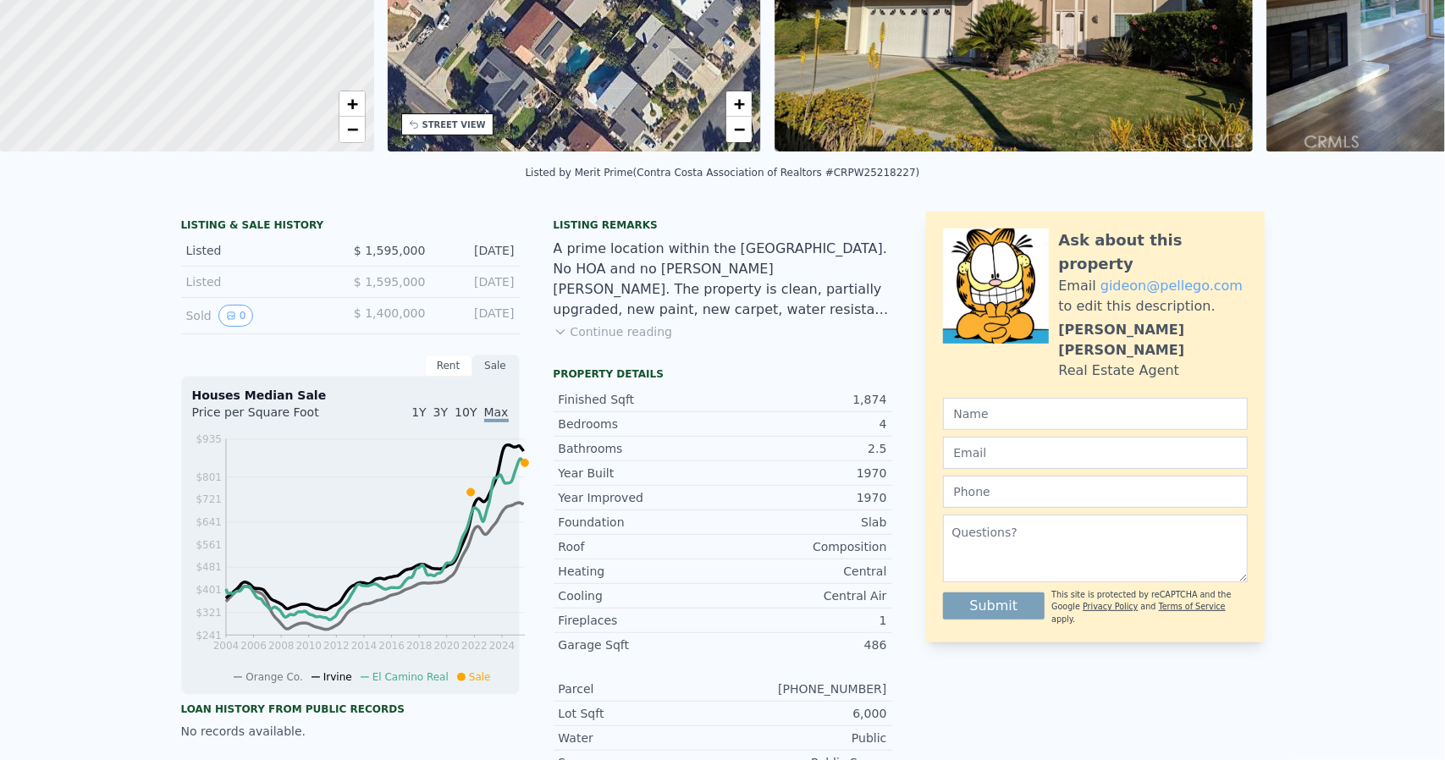
scroll to position [0, 0]
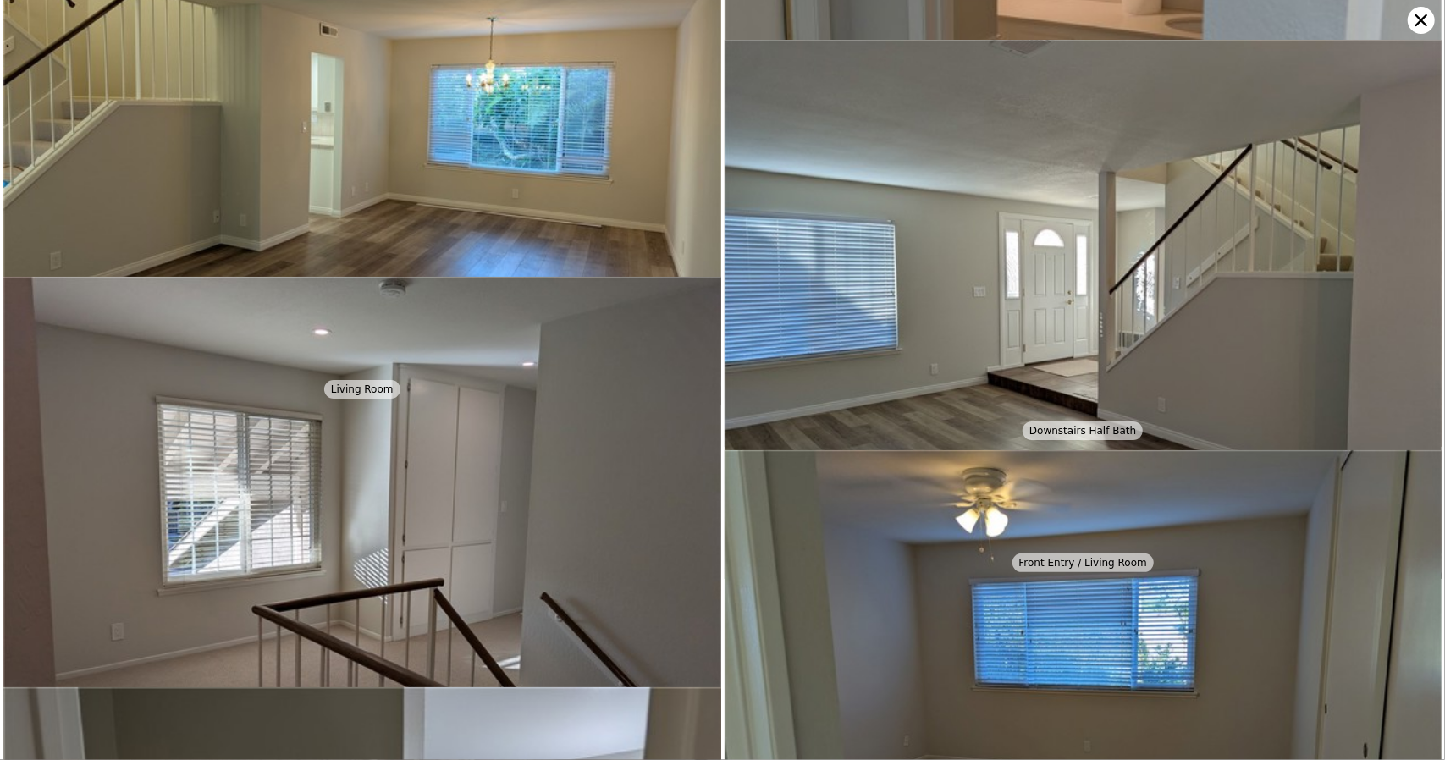
scroll to position [1194, 0]
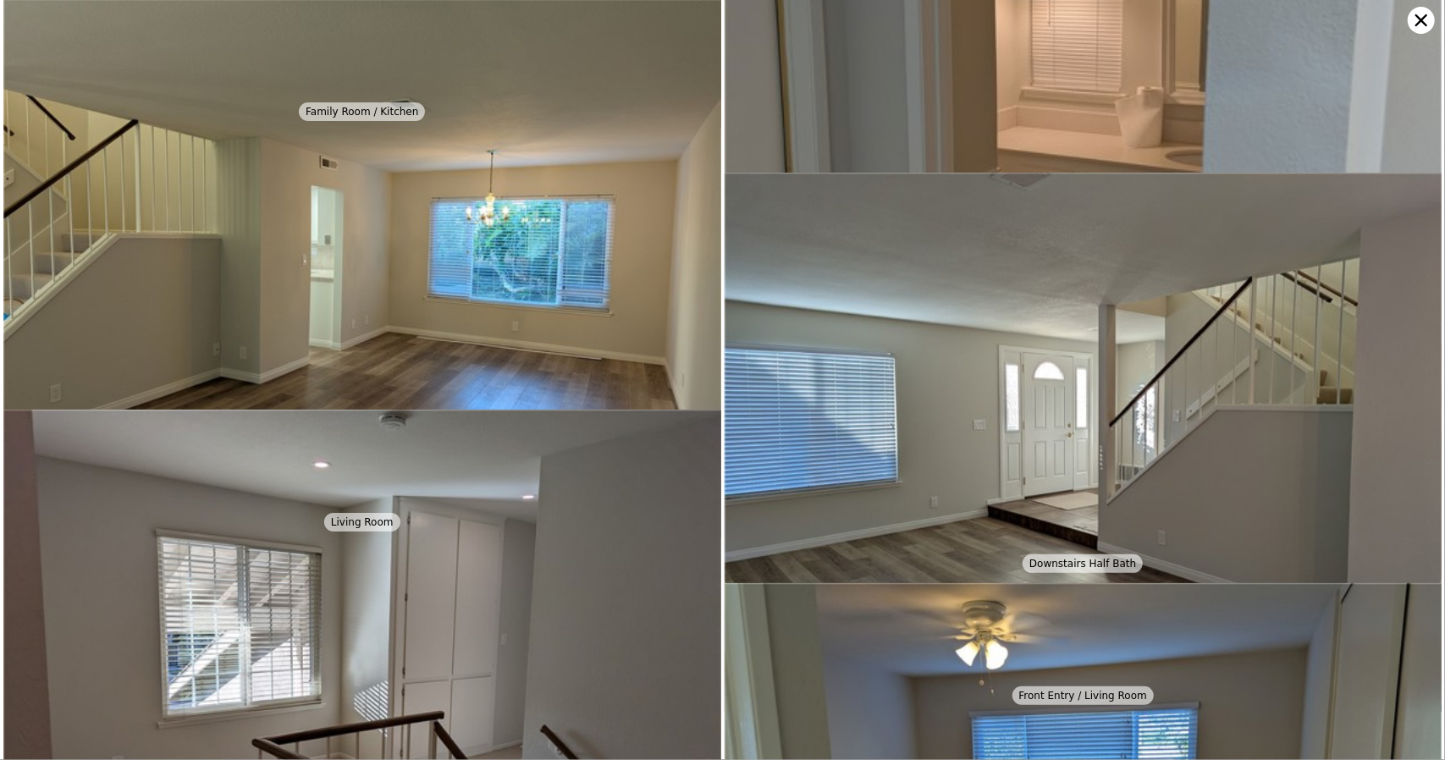
click at [1416, 25] on icon at bounding box center [1422, 20] width 12 height 12
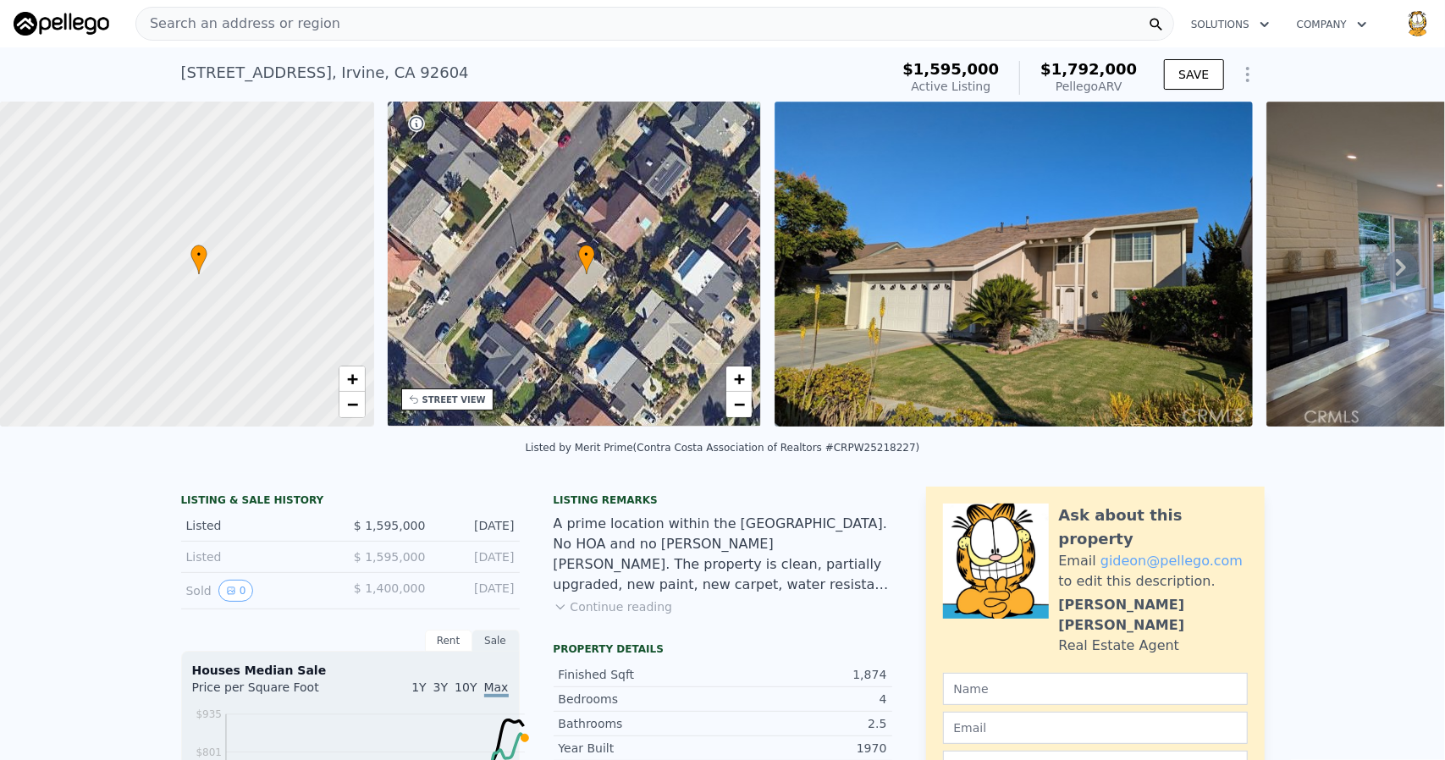
click at [1384, 284] on icon at bounding box center [1401, 268] width 34 height 34
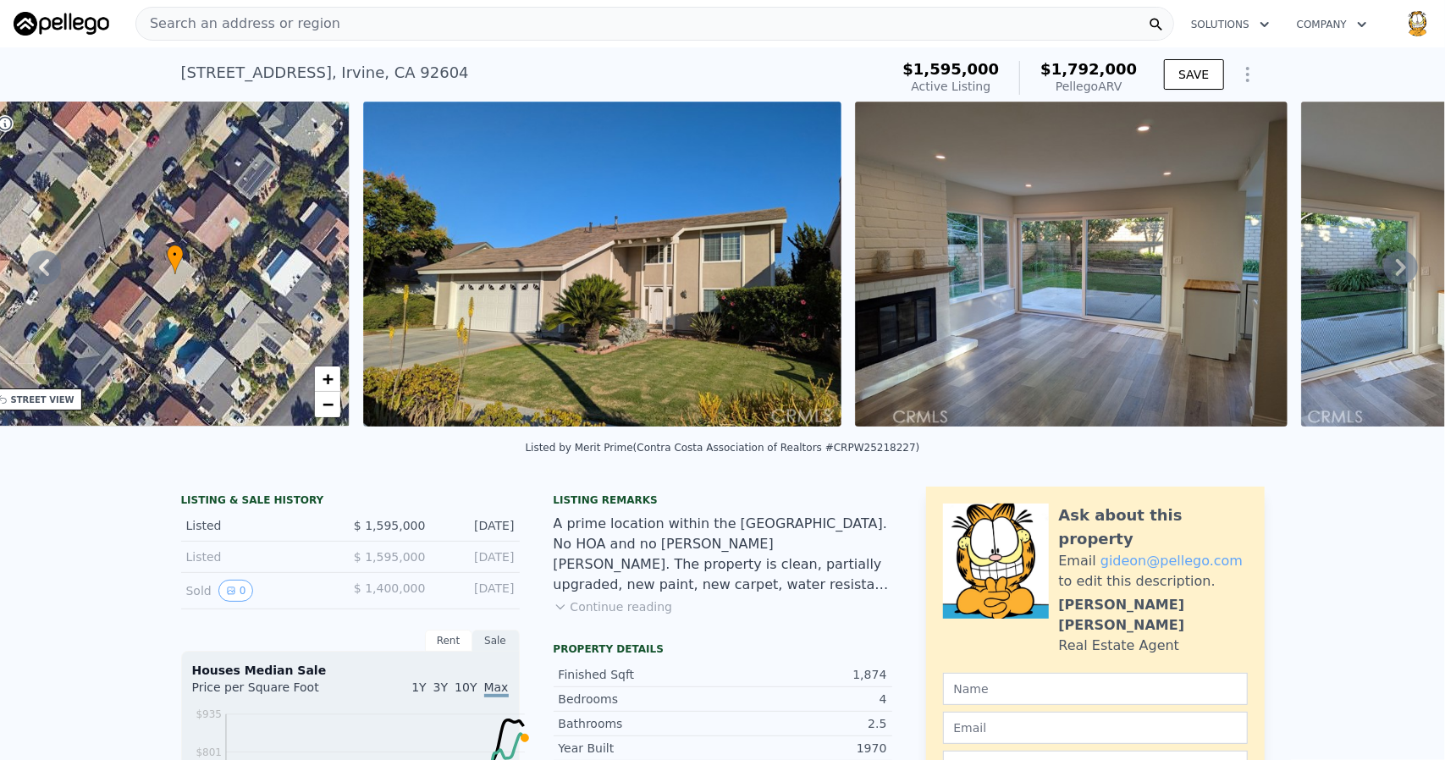
click at [1384, 284] on icon at bounding box center [1401, 268] width 34 height 34
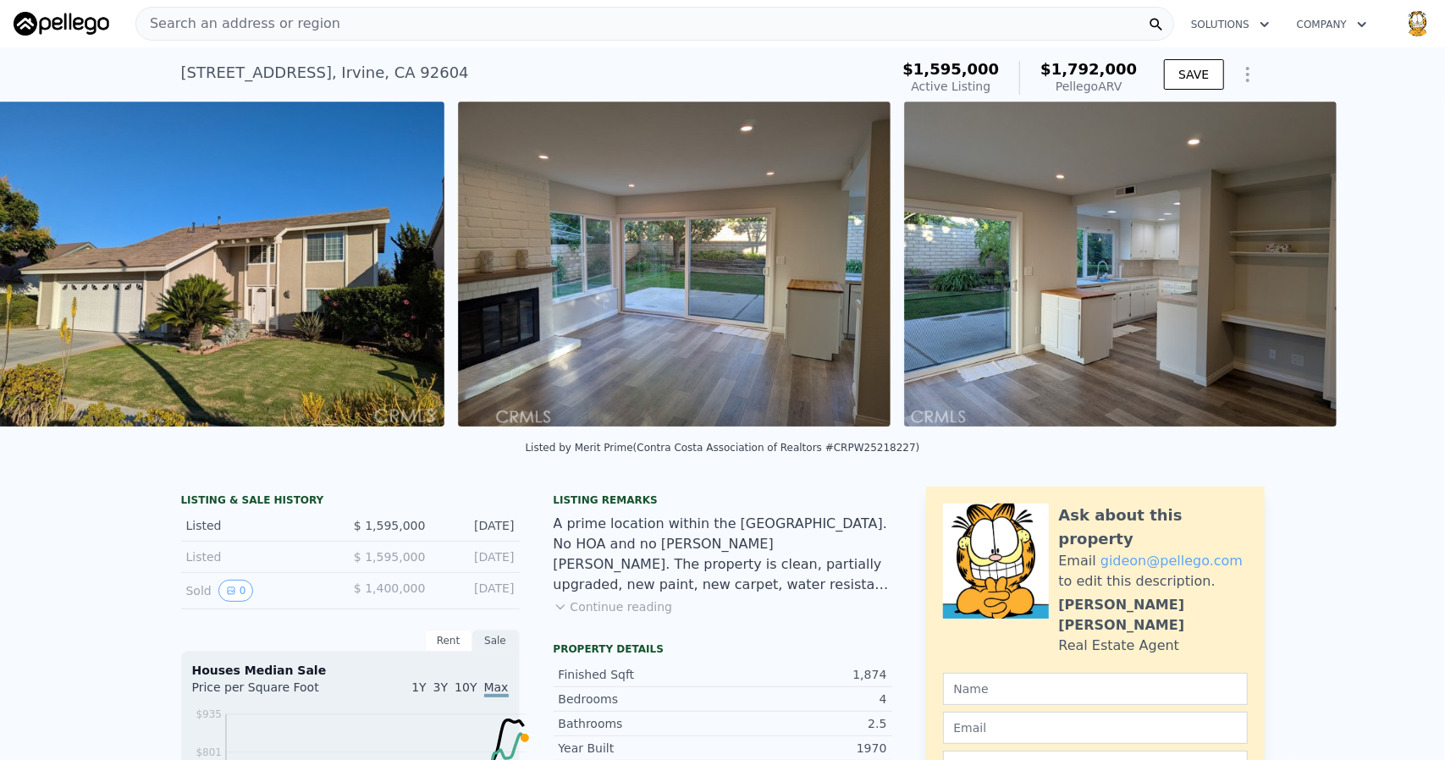
scroll to position [0, 823]
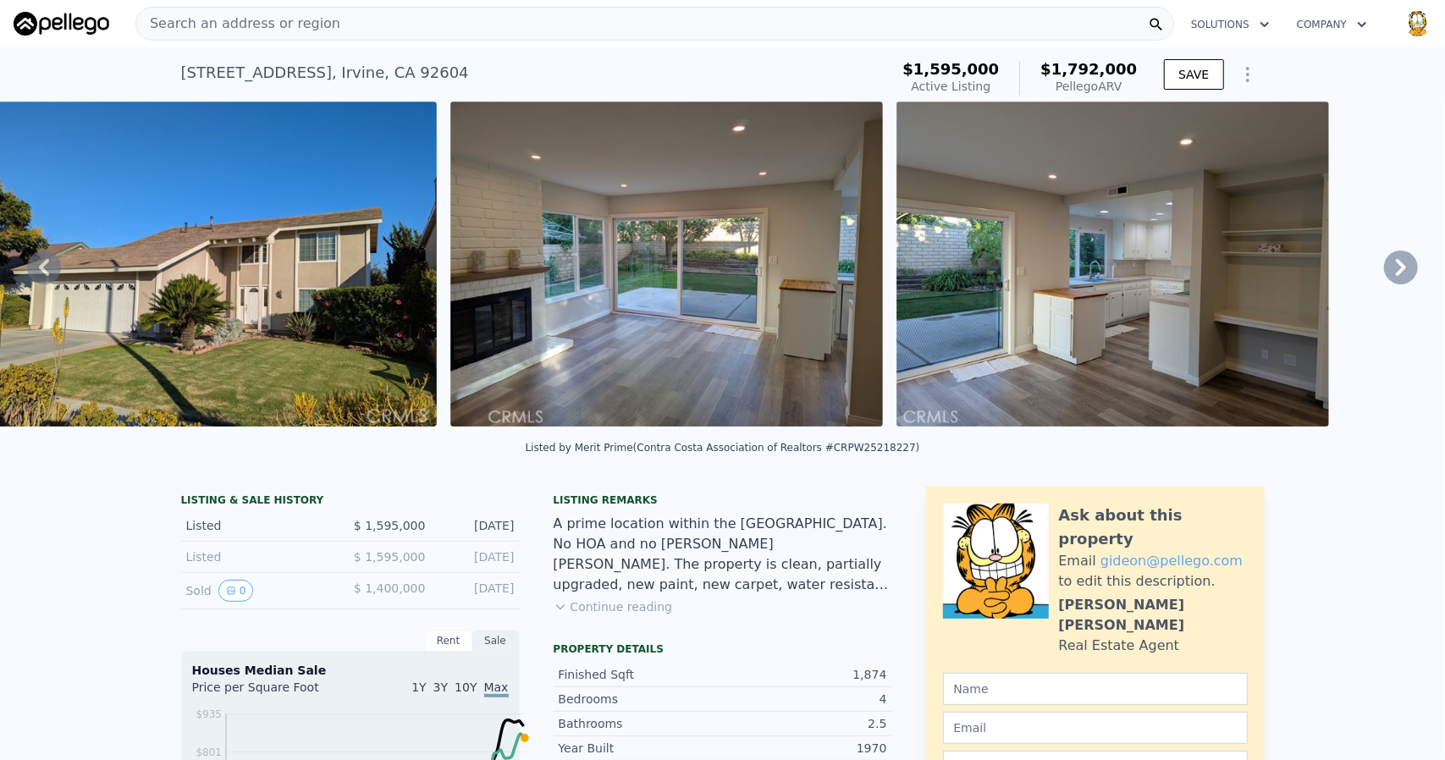
click at [1384, 284] on icon at bounding box center [1401, 268] width 34 height 34
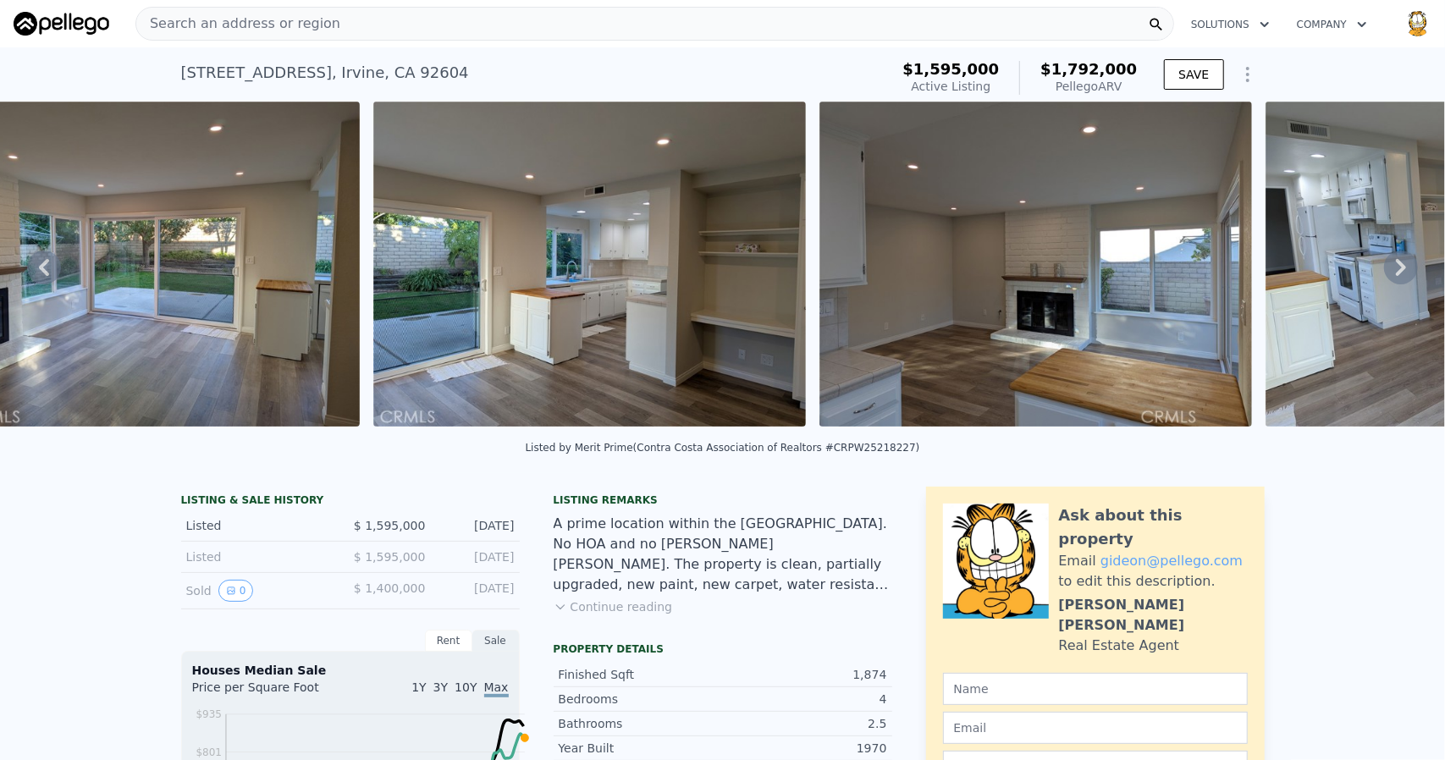
click at [1384, 284] on icon at bounding box center [1401, 268] width 34 height 34
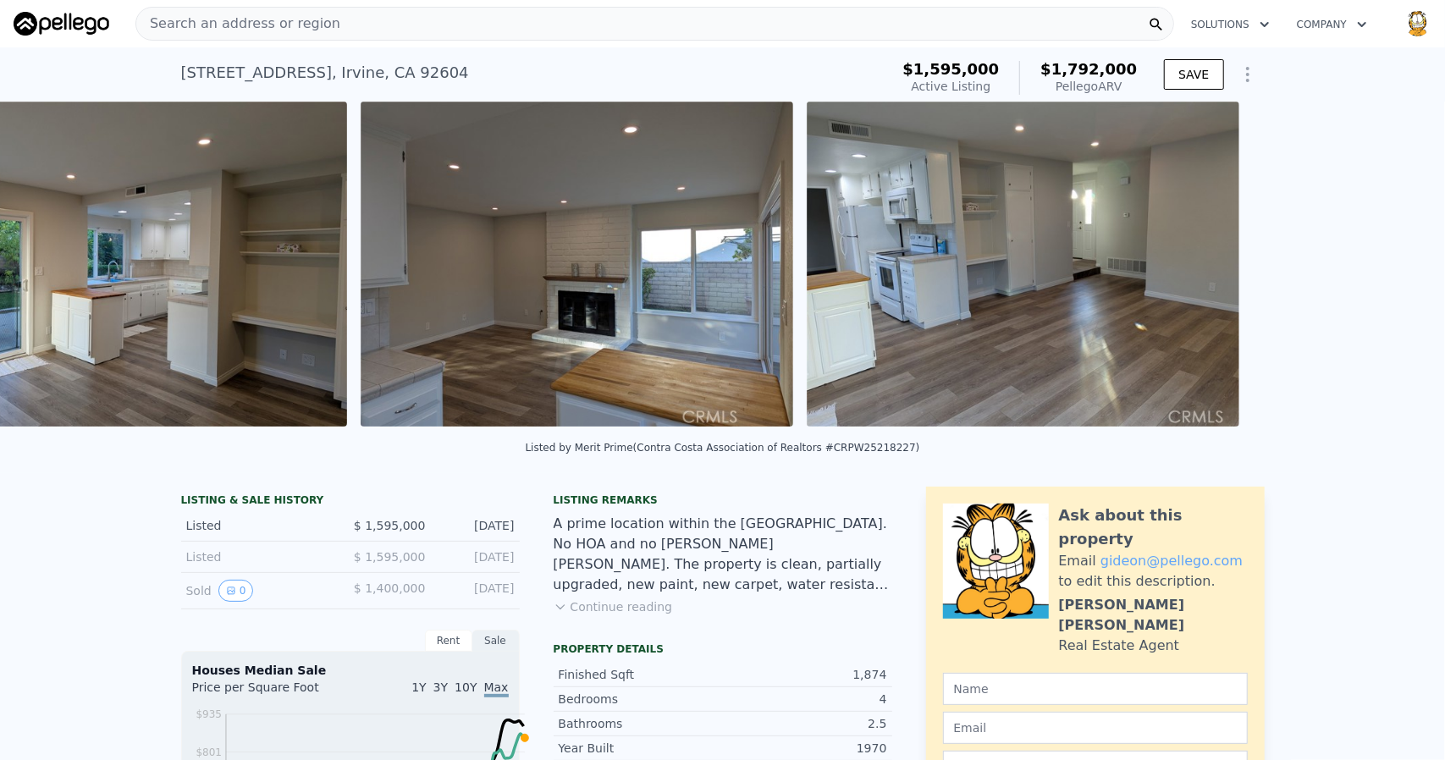
scroll to position [0, 1819]
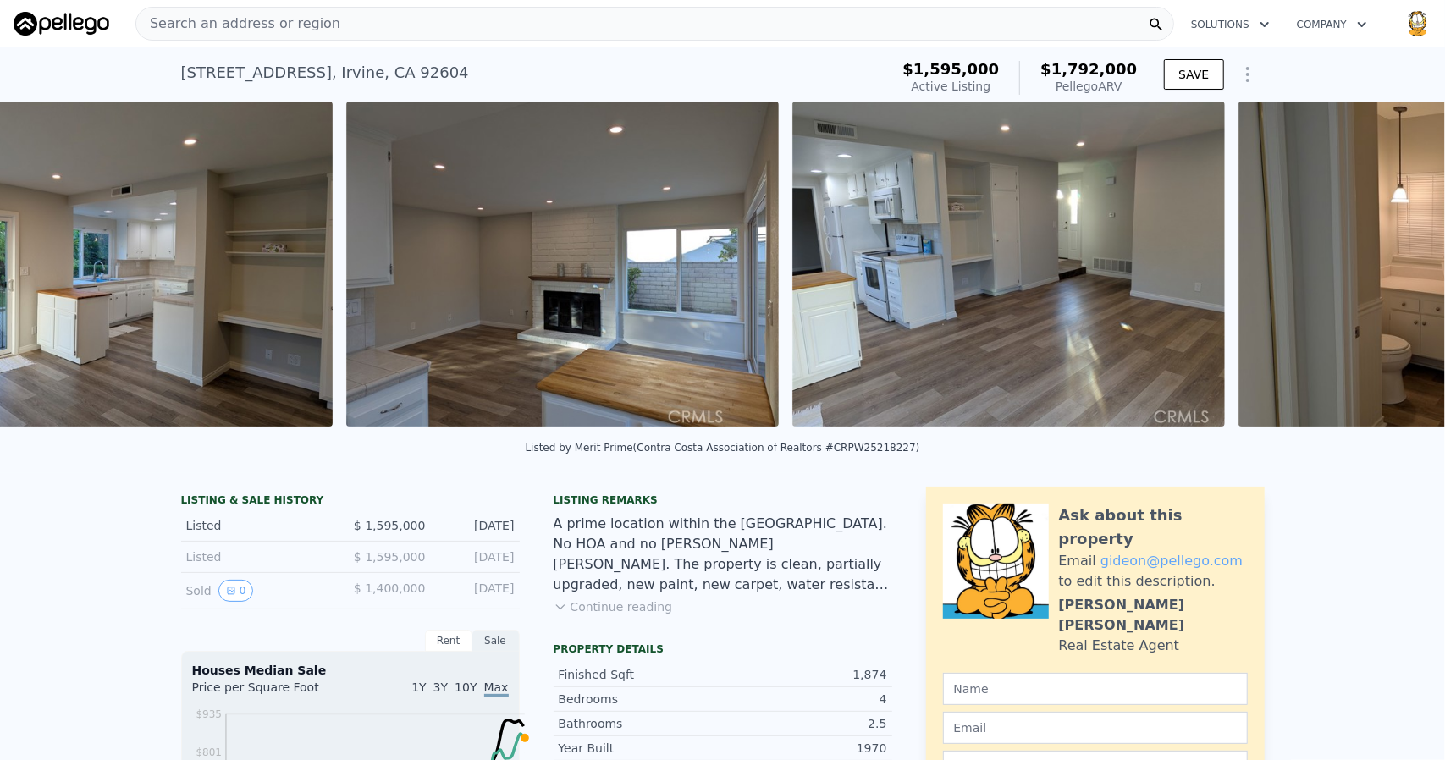
click at [1225, 292] on img at bounding box center [1008, 264] width 433 height 325
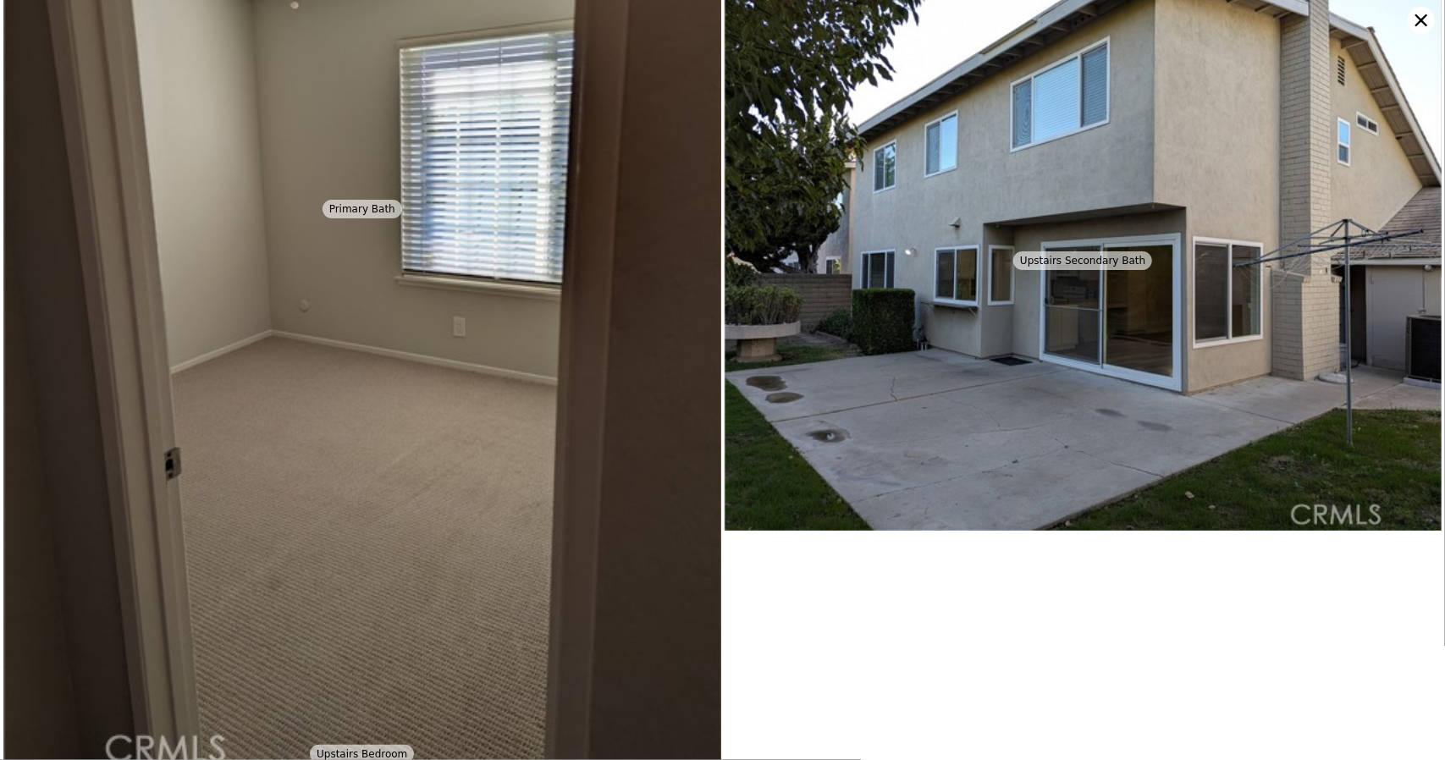
scroll to position [2734, 0]
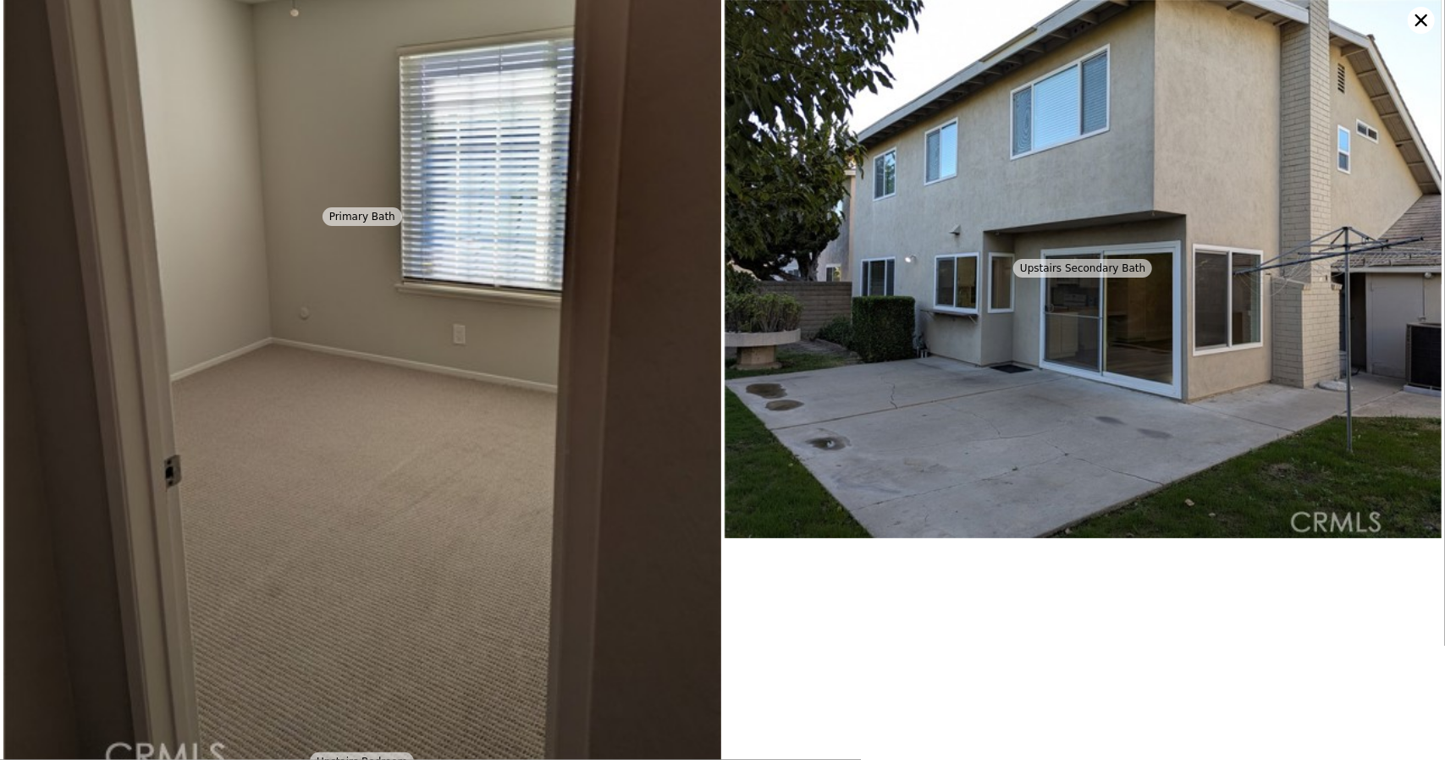
click at [1412, 20] on icon at bounding box center [1421, 20] width 27 height 27
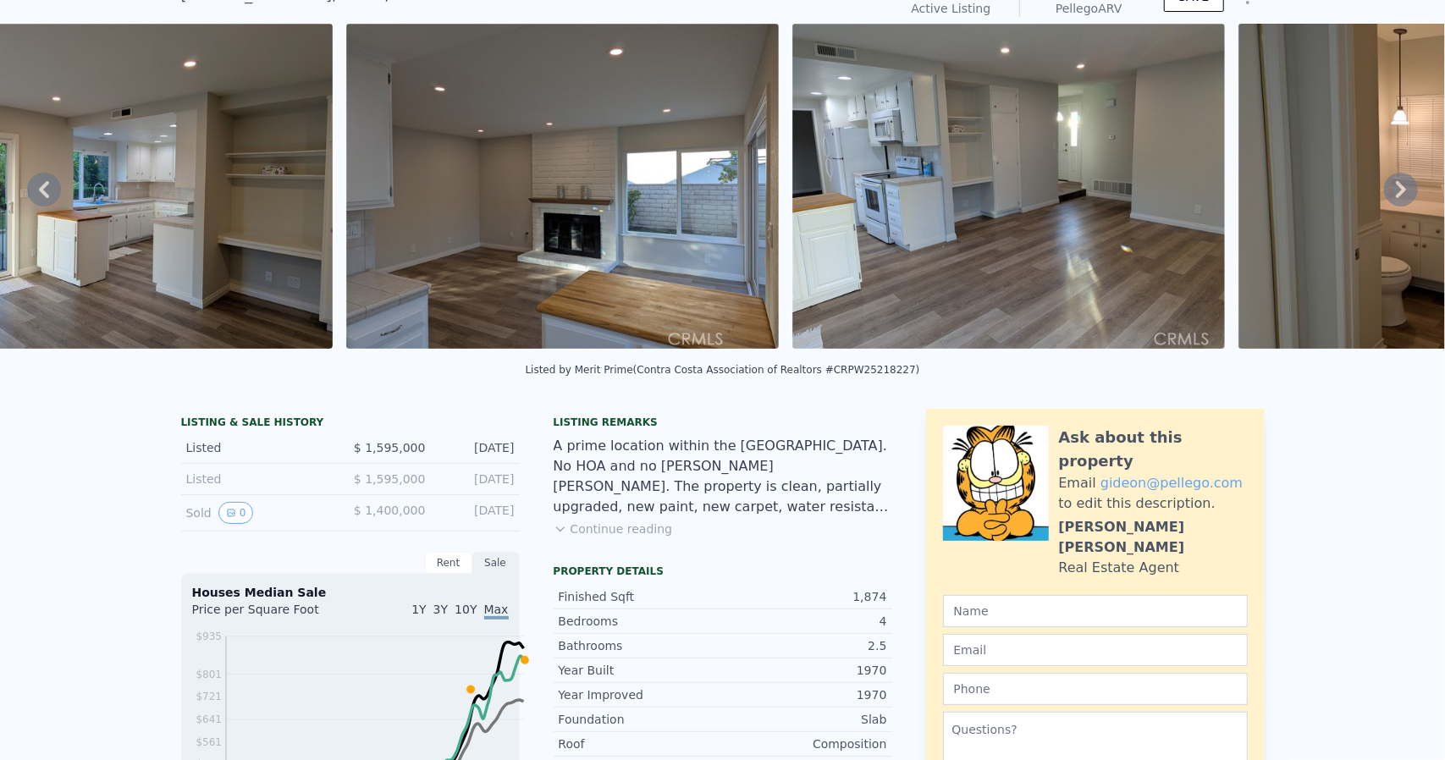
scroll to position [0, 0]
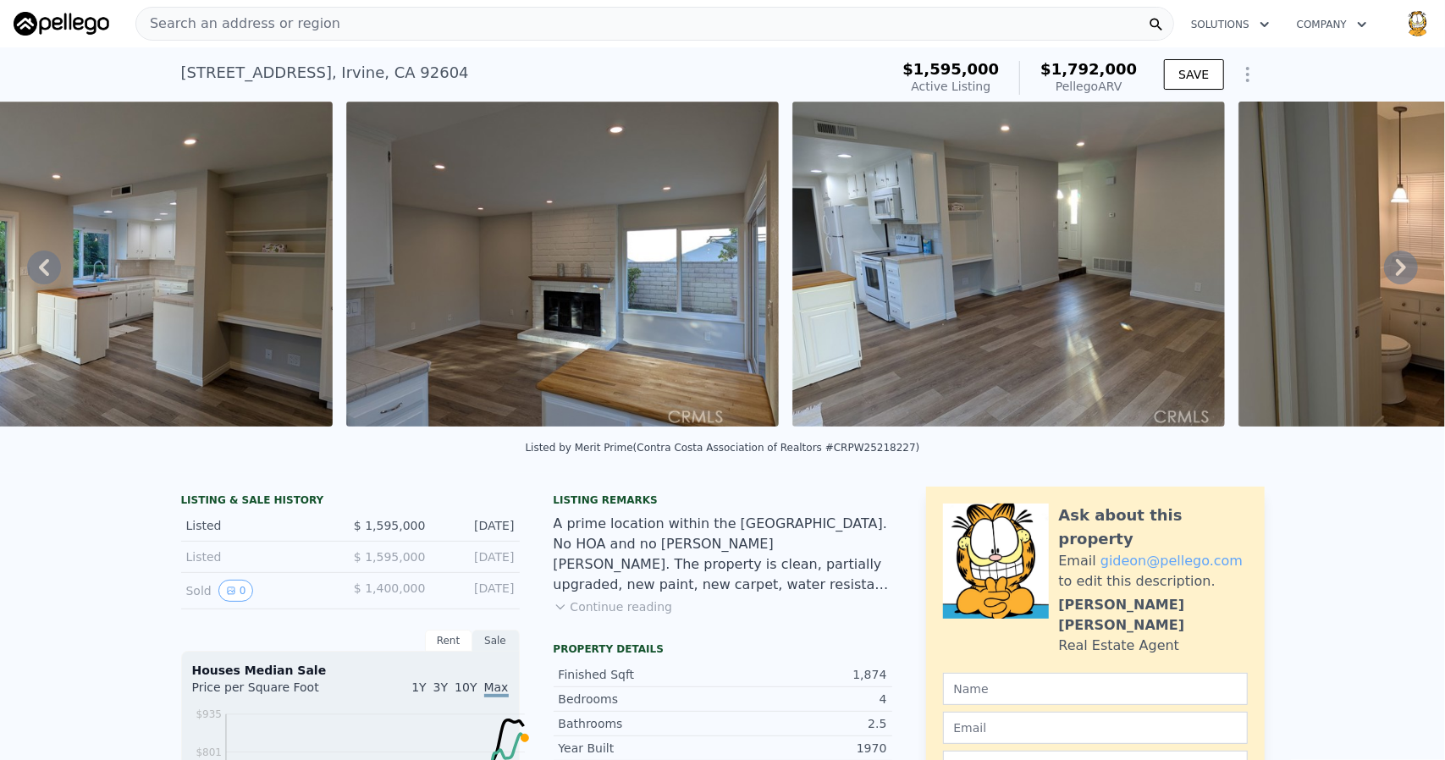
drag, startPoint x: 725, startPoint y: 331, endPoint x: 716, endPoint y: 338, distance: 10.8
click at [1387, 279] on icon at bounding box center [1401, 268] width 34 height 34
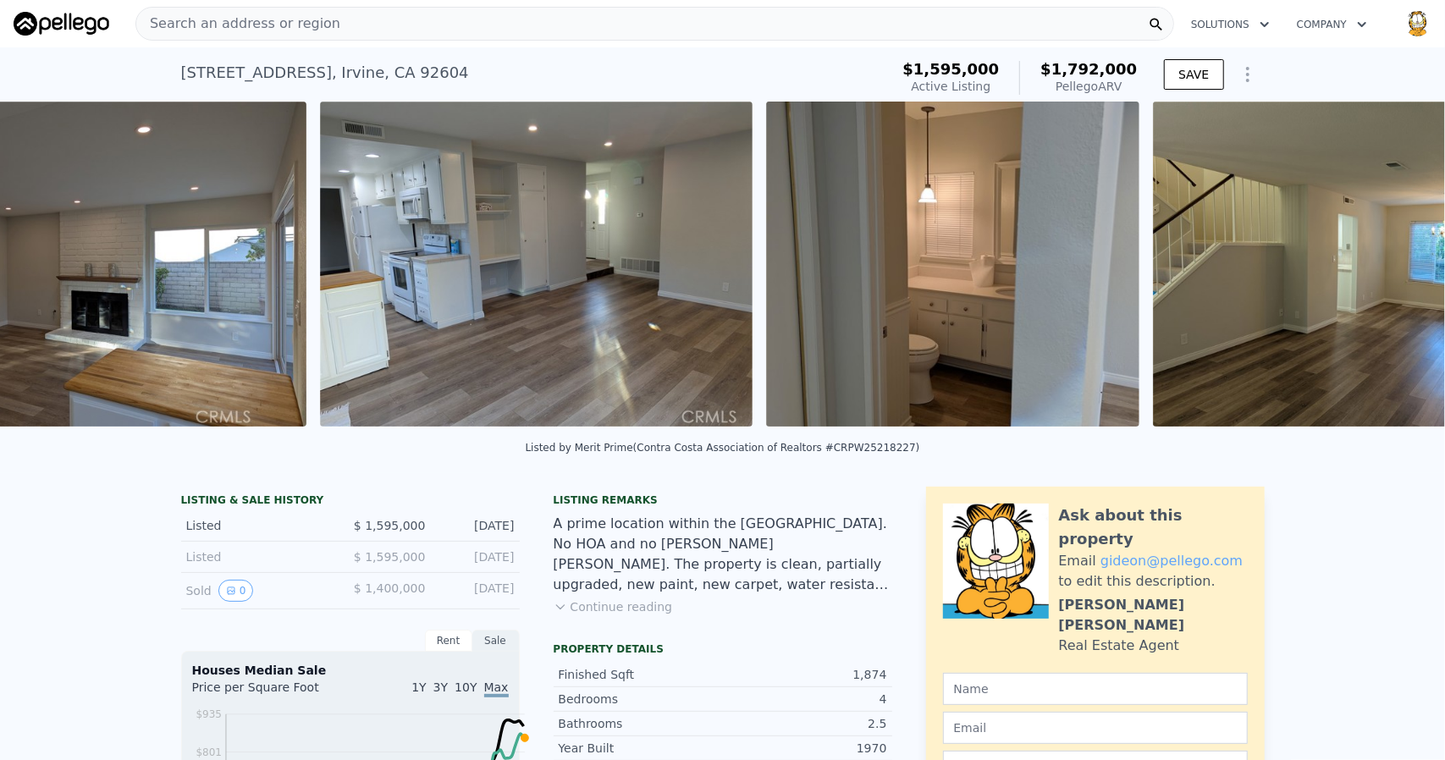
scroll to position [0, 2293]
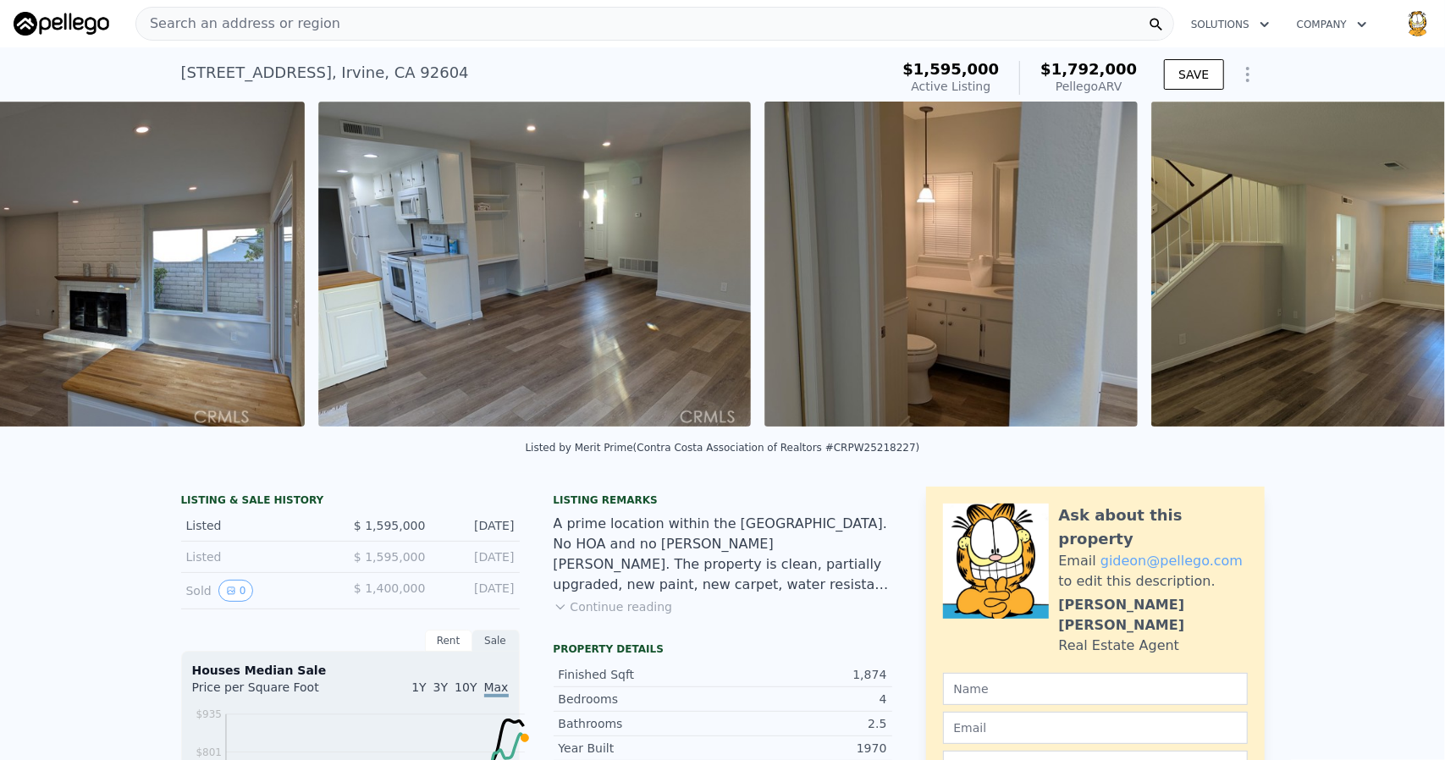
click at [1387, 280] on img at bounding box center [1367, 264] width 433 height 325
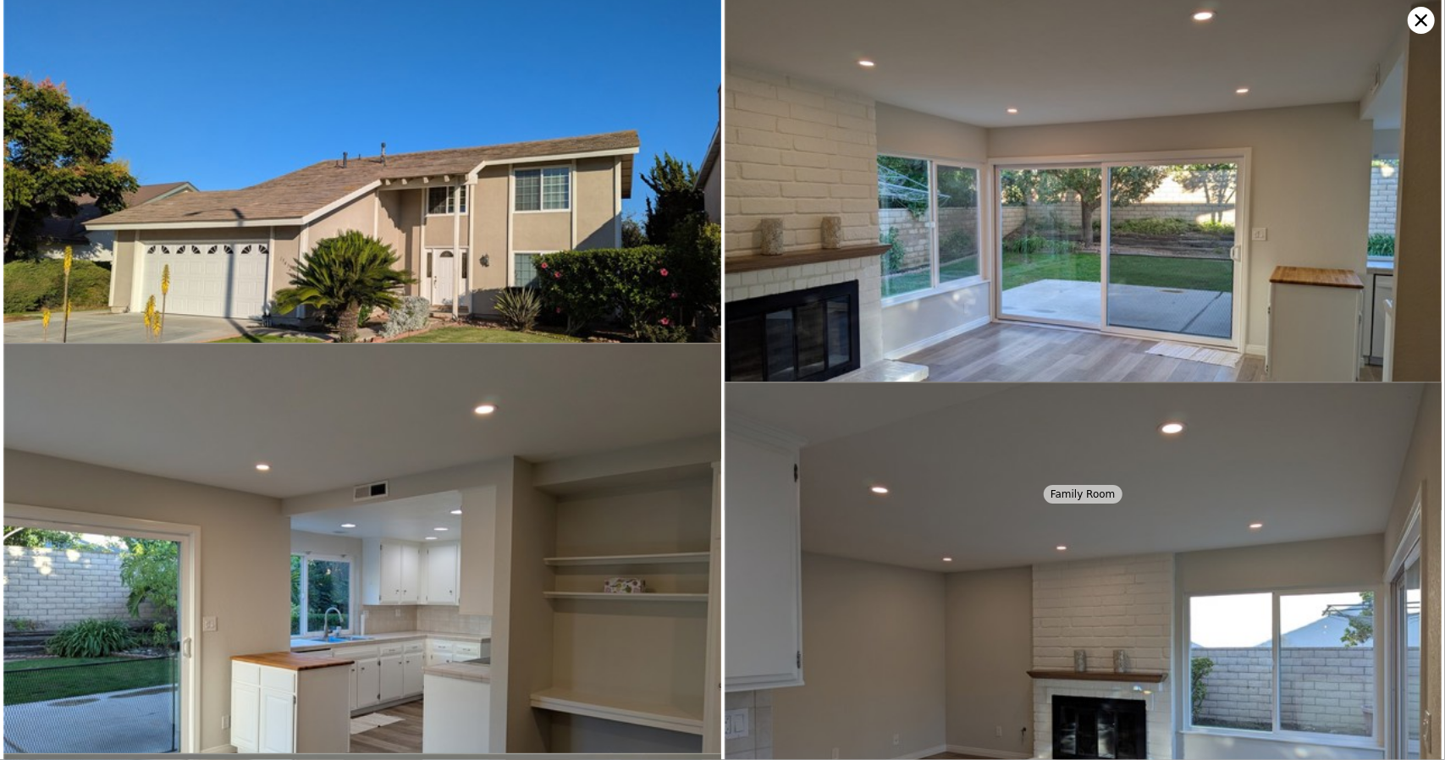
scroll to position [0, 0]
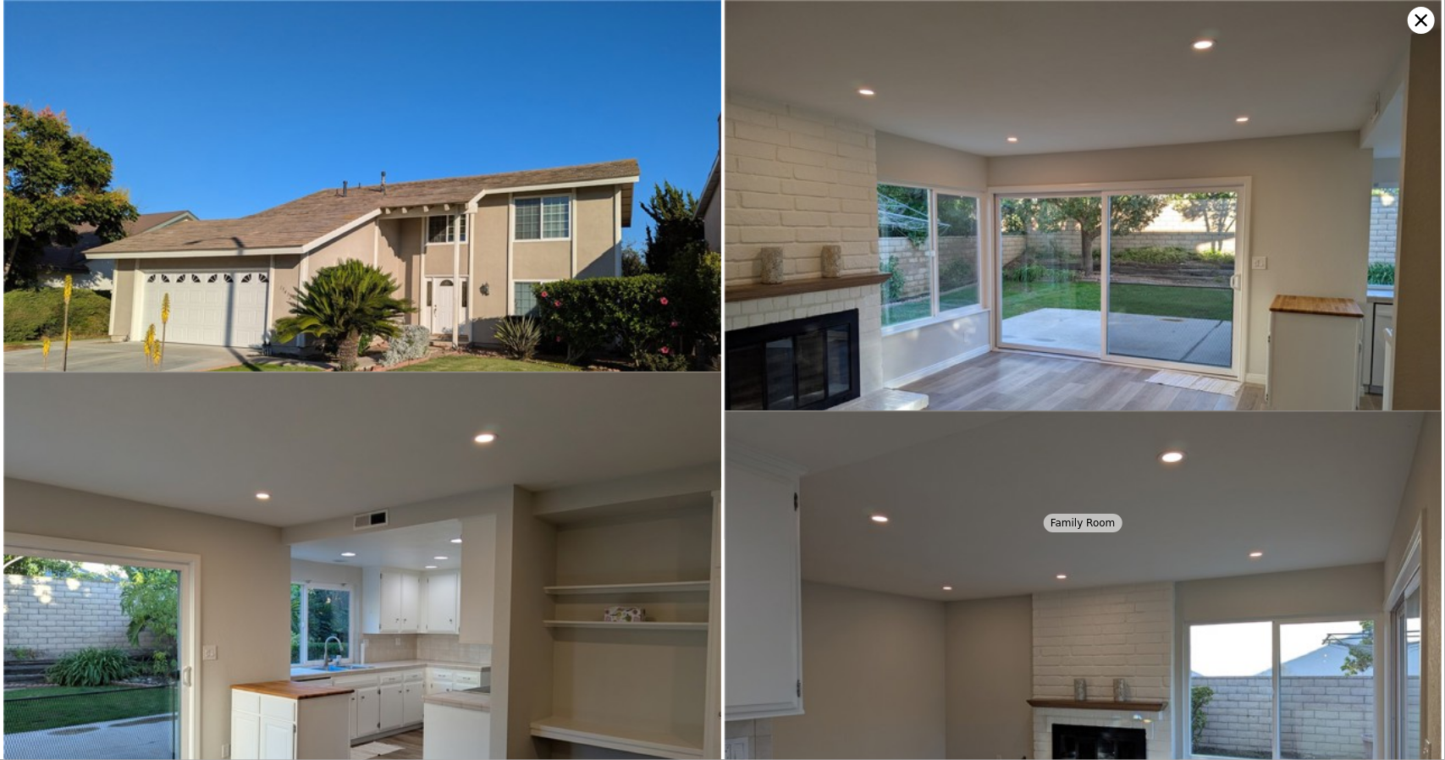
click at [1416, 14] on icon at bounding box center [1421, 20] width 27 height 27
